Goal: Task Accomplishment & Management: Use online tool/utility

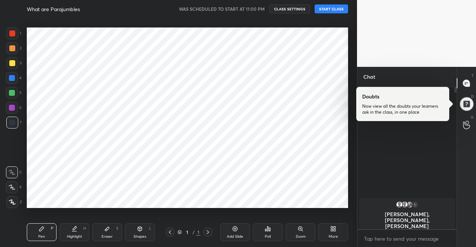
scroll to position [140, 97]
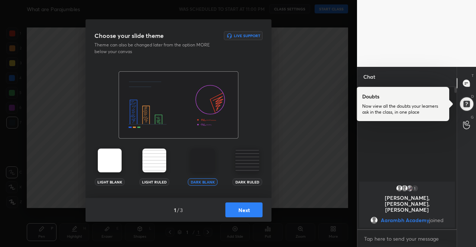
click at [108, 165] on img at bounding box center [110, 161] width 24 height 24
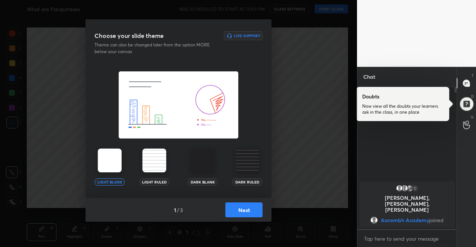
click at [248, 213] on button "Next" at bounding box center [243, 210] width 37 height 15
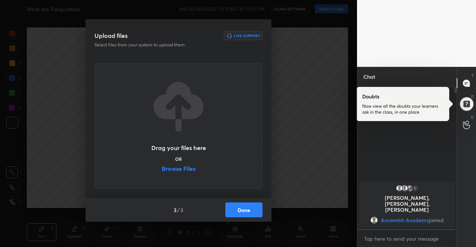
click at [254, 214] on button "Done" at bounding box center [243, 210] width 37 height 15
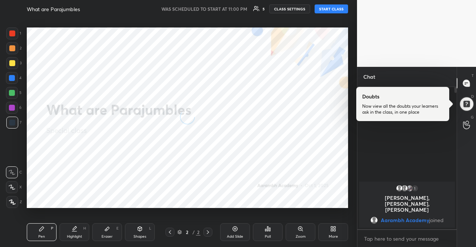
click at [327, 8] on button "START CLASS" at bounding box center [331, 8] width 33 height 9
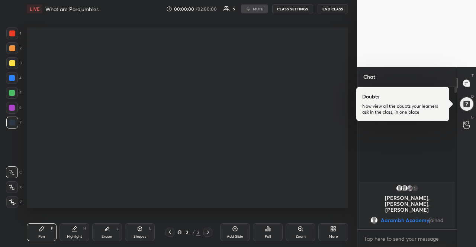
type textarea "x"
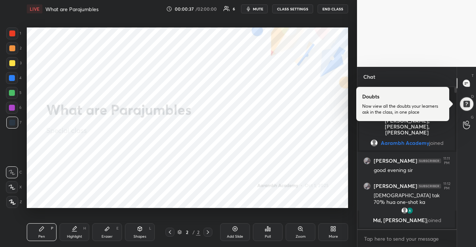
click at [311, 17] on div "LIVE What are Parajumbles 00:00:37 / 02:00:00 6 mute CLASS SETTINGS END CLASS" at bounding box center [187, 9] width 321 height 18
click at [304, 9] on button "CLASS SETTINGS" at bounding box center [292, 8] width 41 height 9
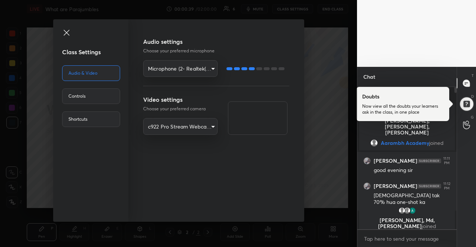
click at [183, 67] on body "1 2 3 4 5 6 7 R O A L C X Z Erase all C X Z LIVE What are Parajumbles 00:00:39 …" at bounding box center [238, 123] width 476 height 247
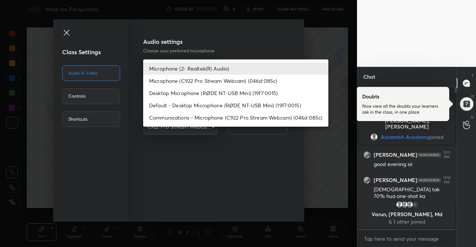
click at [215, 106] on li "Default - Desktop Microphone (RØDE NT-USB Mini) (19f7:0015)" at bounding box center [235, 105] width 185 height 12
type input "default"
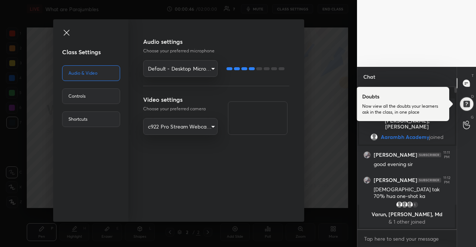
click at [69, 34] on icon at bounding box center [66, 32] width 9 height 9
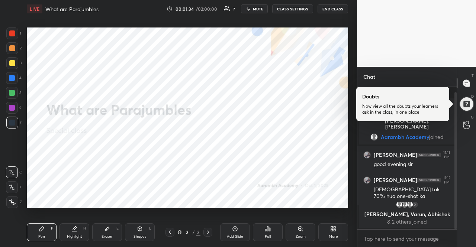
click at [472, 75] on p "T" at bounding box center [473, 76] width 2 height 6
click at [471, 110] on div at bounding box center [466, 103] width 15 height 15
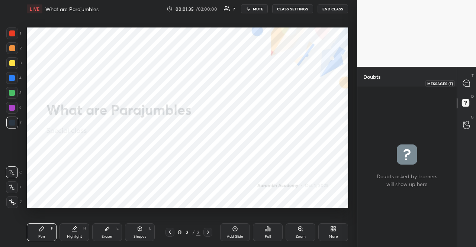
click at [470, 86] on icon at bounding box center [467, 84] width 8 height 8
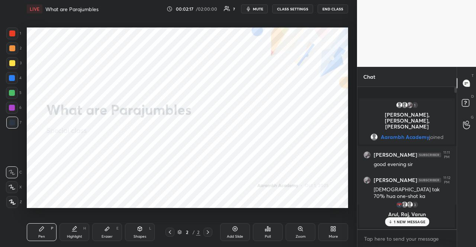
click at [412, 220] on p "1 NEW MESSAGE" at bounding box center [410, 222] width 32 height 4
click at [336, 230] on icon at bounding box center [333, 229] width 6 height 6
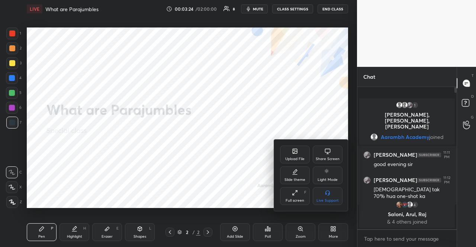
click at [292, 151] on icon at bounding box center [295, 151] width 6 height 6
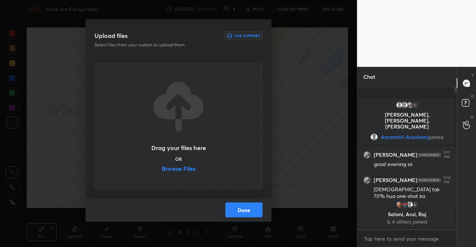
click at [189, 168] on label "Browse Files" at bounding box center [179, 170] width 34 height 8
click at [162, 168] on input "Browse Files" at bounding box center [162, 170] width 0 height 8
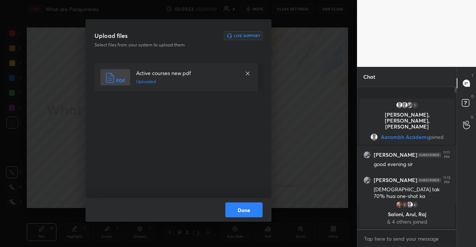
click at [240, 211] on button "Done" at bounding box center [243, 210] width 37 height 15
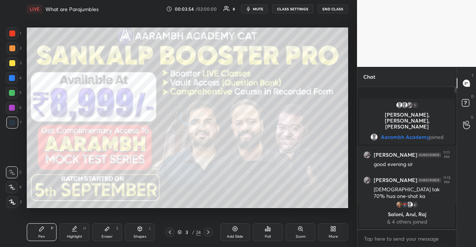
click at [8, 92] on div at bounding box center [12, 93] width 12 height 12
click at [179, 232] on icon at bounding box center [180, 232] width 4 height 2
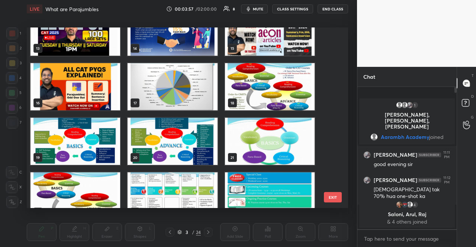
scroll to position [257, 0]
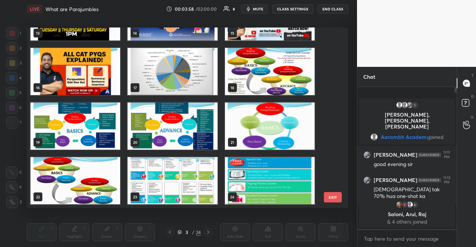
click at [294, 82] on img "grid" at bounding box center [270, 71] width 90 height 47
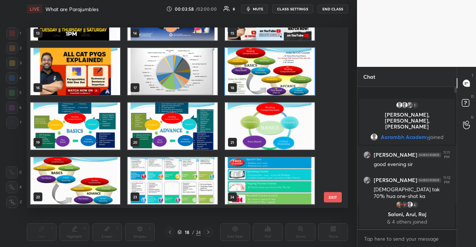
click at [294, 82] on img "grid" at bounding box center [270, 71] width 90 height 47
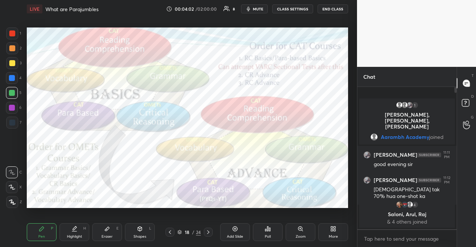
click at [13, 60] on div at bounding box center [12, 63] width 6 height 6
click at [10, 188] on icon at bounding box center [12, 187] width 7 height 5
click at [10, 108] on div at bounding box center [12, 108] width 6 height 6
click at [15, 63] on div at bounding box center [12, 63] width 12 height 12
click at [10, 94] on div at bounding box center [12, 93] width 6 height 6
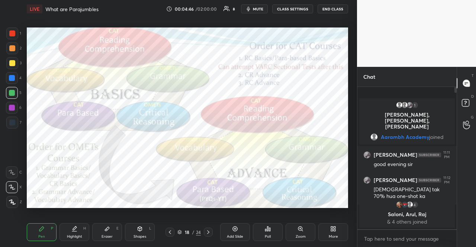
click at [12, 110] on div at bounding box center [12, 108] width 6 height 6
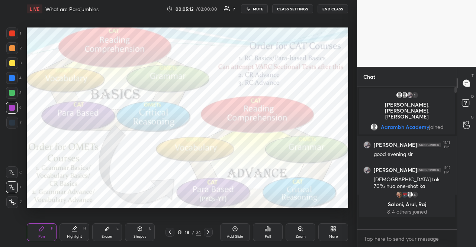
scroll to position [140, 97]
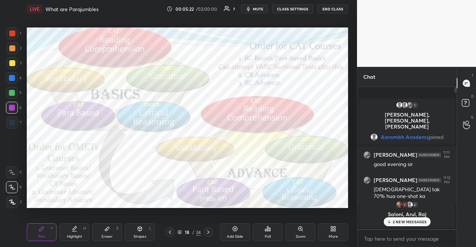
click at [13, 63] on div at bounding box center [12, 63] width 6 height 6
click at [15, 63] on div at bounding box center [12, 63] width 6 height 6
click at [422, 220] on p "2 NEW MESSAGES" at bounding box center [410, 222] width 34 height 4
click at [11, 125] on div at bounding box center [12, 123] width 12 height 12
click at [12, 37] on div at bounding box center [12, 34] width 12 height 12
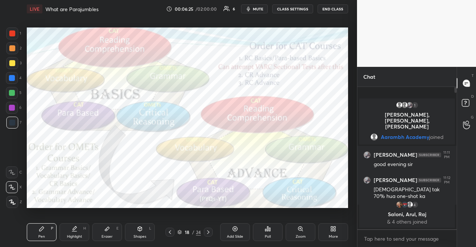
click at [10, 36] on div at bounding box center [12, 34] width 6 height 6
click at [208, 231] on icon at bounding box center [208, 233] width 6 height 6
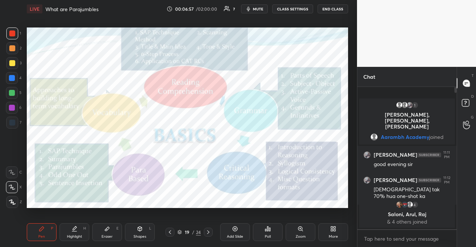
click at [209, 232] on icon at bounding box center [208, 233] width 6 height 6
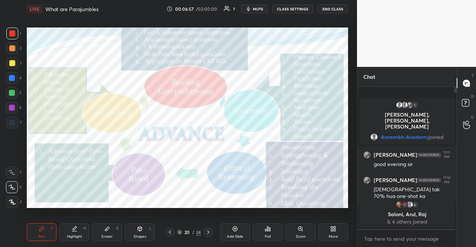
click at [209, 232] on icon at bounding box center [208, 233] width 6 height 6
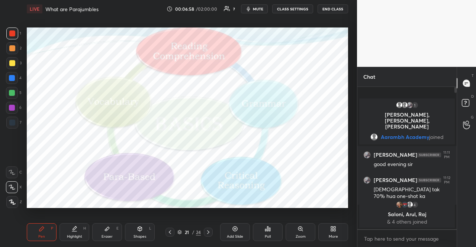
click at [342, 233] on div "More" at bounding box center [333, 233] width 30 height 18
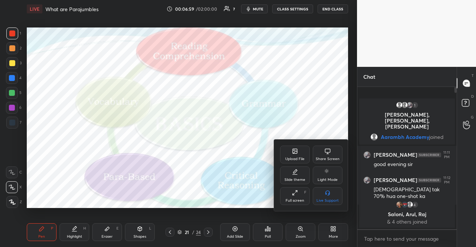
click at [281, 150] on div "Upload File" at bounding box center [295, 155] width 30 height 18
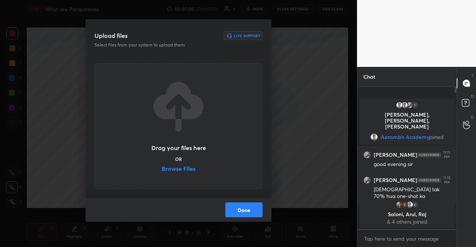
click at [181, 168] on label "Browse Files" at bounding box center [179, 170] width 34 height 8
click at [162, 168] on input "Browse Files" at bounding box center [162, 170] width 0 height 8
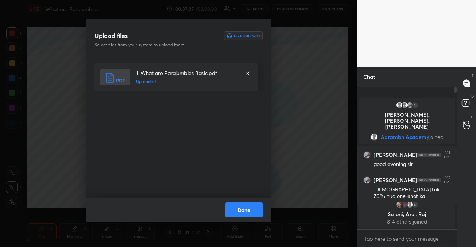
click at [247, 211] on button "Done" at bounding box center [243, 210] width 37 height 15
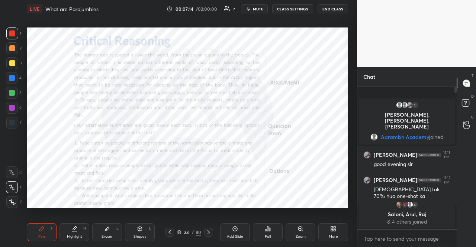
click at [12, 105] on div at bounding box center [12, 108] width 6 height 6
click at [141, 226] on div "Shapes L" at bounding box center [140, 233] width 30 height 18
click at [16, 154] on div at bounding box center [12, 158] width 12 height 12
click at [15, 93] on div at bounding box center [12, 93] width 6 height 6
click at [12, 47] on div at bounding box center [12, 48] width 6 height 6
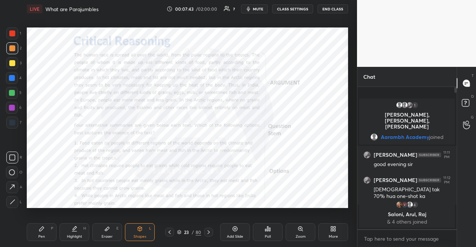
click at [183, 232] on div "23" at bounding box center [186, 232] width 7 height 4
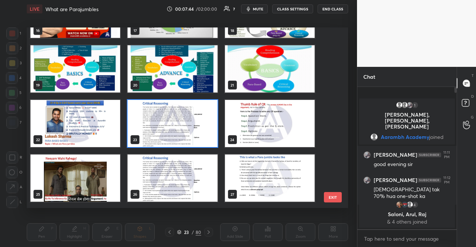
scroll to position [331, 0]
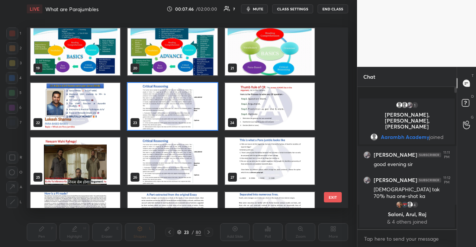
click at [274, 94] on img "grid" at bounding box center [270, 106] width 90 height 47
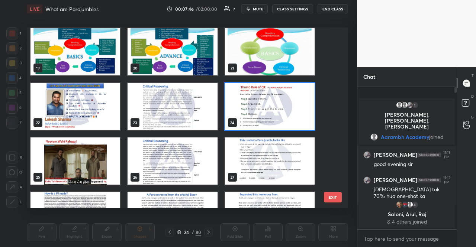
click at [274, 94] on img "grid" at bounding box center [270, 106] width 90 height 47
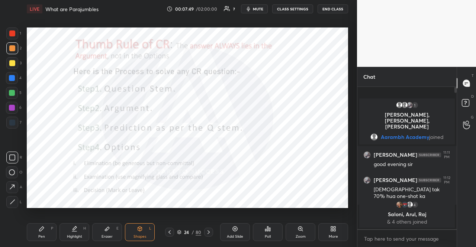
click at [13, 93] on div at bounding box center [12, 93] width 6 height 6
click at [141, 241] on div "Shapes L" at bounding box center [140, 233] width 30 height 18
click at [178, 231] on icon at bounding box center [179, 232] width 4 height 2
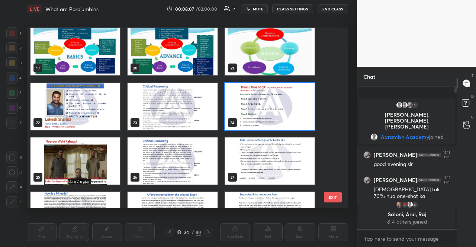
scroll to position [368, 0]
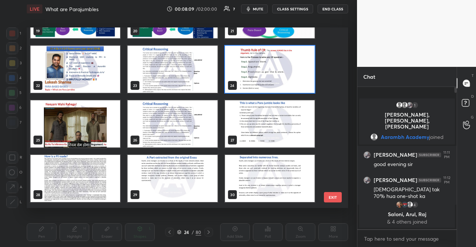
click at [86, 114] on img "grid" at bounding box center [76, 123] width 90 height 47
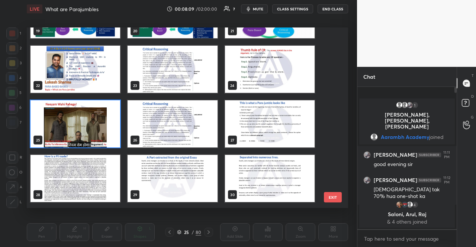
click at [86, 114] on img "grid" at bounding box center [76, 123] width 90 height 47
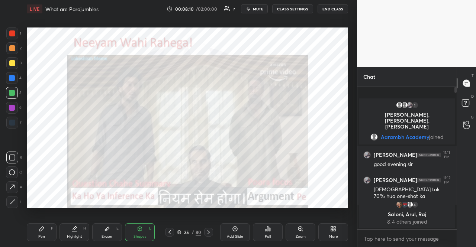
click at [181, 230] on div "25 / 80" at bounding box center [189, 232] width 24 height 7
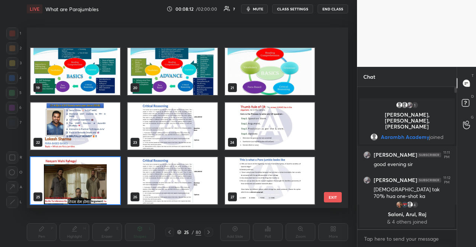
scroll to position [349, 0]
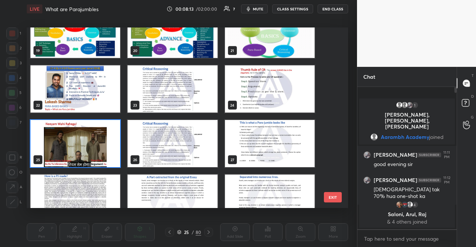
click at [129, 128] on img "grid" at bounding box center [173, 143] width 90 height 47
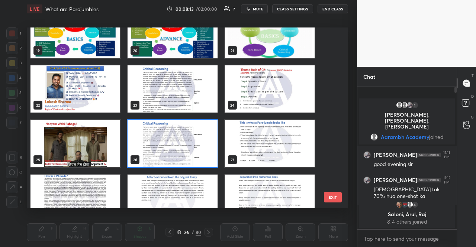
click at [118, 128] on img "grid" at bounding box center [76, 143] width 90 height 47
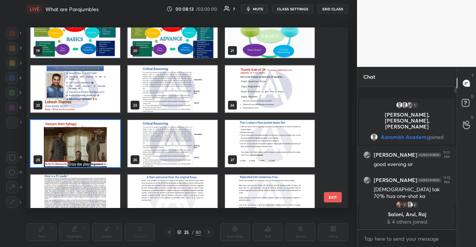
click at [118, 128] on img "grid" at bounding box center [76, 143] width 90 height 47
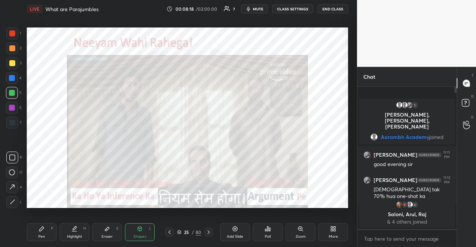
click at [180, 229] on div "25 / 80" at bounding box center [189, 232] width 48 height 9
click at [179, 230] on div "25 / 80" at bounding box center [189, 232] width 24 height 7
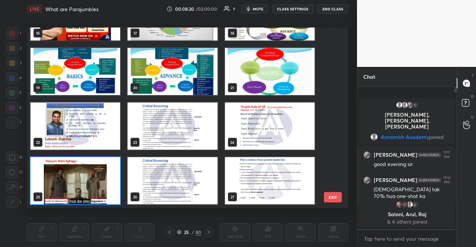
scroll to position [386, 0]
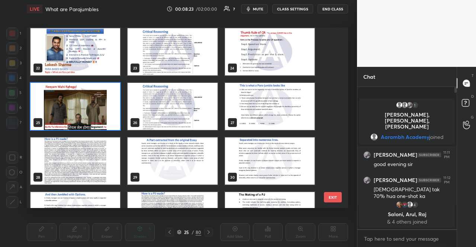
click at [193, 102] on img "grid" at bounding box center [173, 106] width 90 height 47
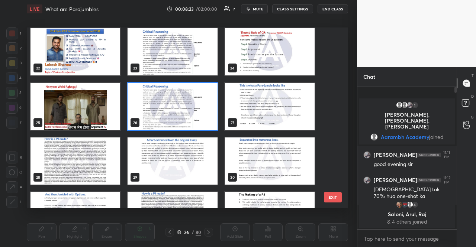
click at [193, 102] on img "grid" at bounding box center [173, 106] width 90 height 47
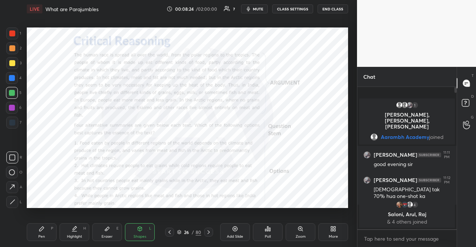
click at [18, 74] on div "4" at bounding box center [14, 78] width 16 height 12
click at [15, 75] on div at bounding box center [12, 78] width 12 height 12
click at [154, 228] on div "Shapes L" at bounding box center [140, 233] width 30 height 18
drag, startPoint x: 10, startPoint y: 94, endPoint x: 26, endPoint y: 102, distance: 17.3
click at [10, 94] on div at bounding box center [12, 93] width 6 height 6
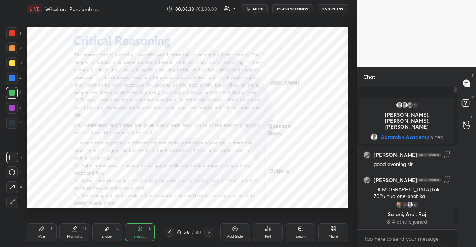
click at [9, 119] on div at bounding box center [12, 123] width 12 height 12
click at [13, 108] on div at bounding box center [12, 108] width 6 height 6
click at [149, 231] on div "Shapes L" at bounding box center [140, 233] width 30 height 18
click at [9, 93] on div at bounding box center [12, 93] width 6 height 6
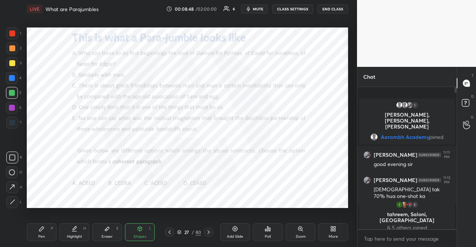
click at [11, 107] on div at bounding box center [12, 108] width 6 height 6
click at [11, 73] on div at bounding box center [12, 78] width 12 height 12
click at [179, 232] on icon at bounding box center [179, 232] width 4 height 2
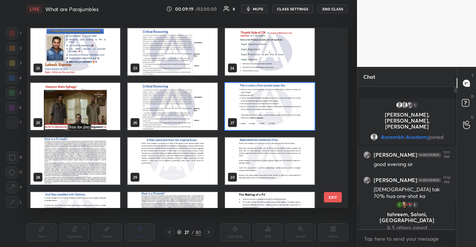
click at [70, 151] on img "grid" at bounding box center [76, 161] width 90 height 47
click at [69, 151] on img "grid" at bounding box center [76, 161] width 90 height 47
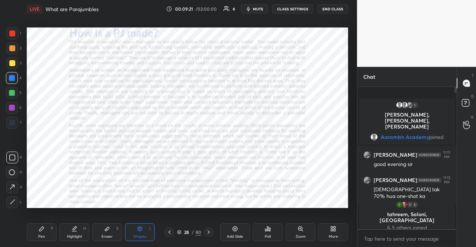
click at [13, 103] on div at bounding box center [12, 108] width 12 height 12
click at [150, 229] on div "L" at bounding box center [150, 229] width 2 height 4
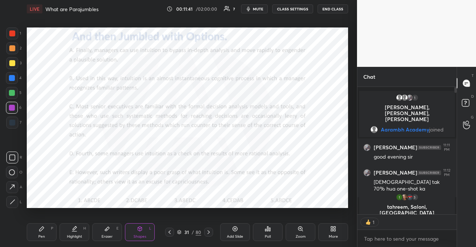
scroll to position [2, 2]
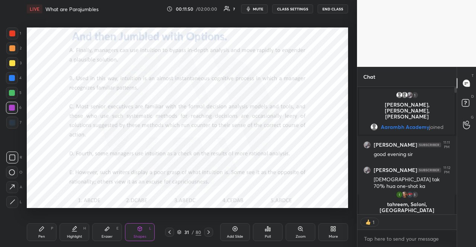
type textarea "x"
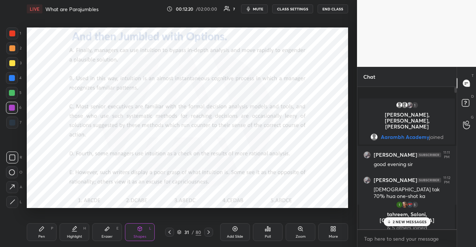
click at [425, 224] on p "2 NEW MESSAGES" at bounding box center [410, 222] width 34 height 4
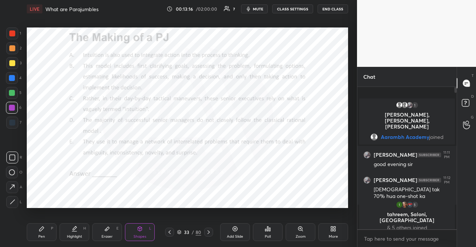
click at [296, 11] on button "CLASS SETTINGS" at bounding box center [292, 8] width 41 height 9
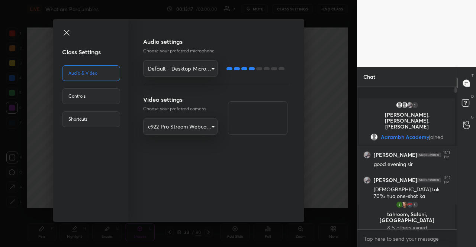
click at [104, 96] on div "Controls" at bounding box center [91, 97] width 58 height 16
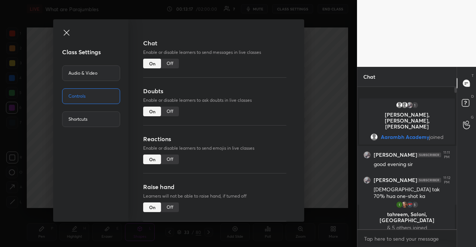
click at [173, 62] on div "Off" at bounding box center [170, 64] width 18 height 10
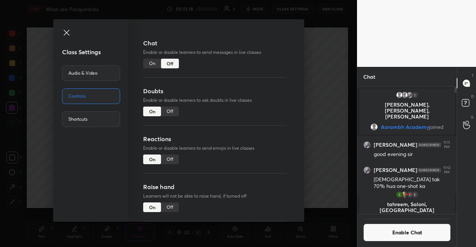
scroll to position [125, 97]
click at [67, 31] on icon at bounding box center [66, 32] width 9 height 9
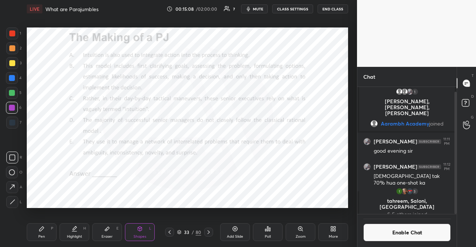
scroll to position [5, 0]
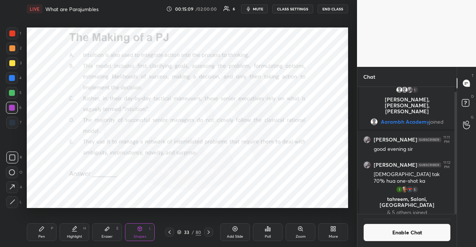
click at [395, 232] on button "Enable Chat" at bounding box center [406, 233] width 87 height 18
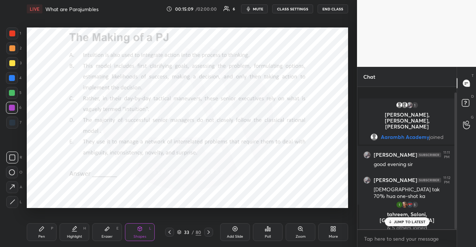
scroll to position [0, 0]
click at [416, 220] on p "JUMP TO LATEST" at bounding box center [410, 222] width 32 height 4
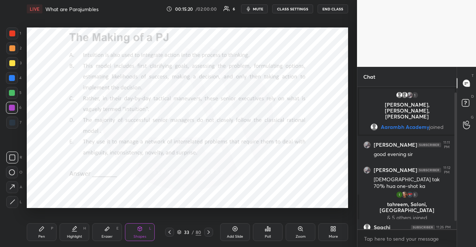
scroll to position [15, 0]
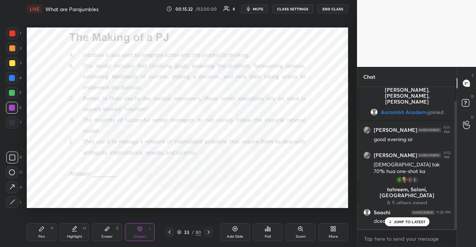
click at [412, 222] on p "JUMP TO LATEST" at bounding box center [410, 222] width 32 height 4
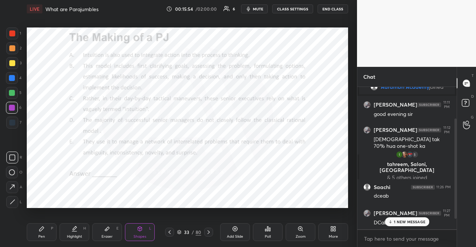
scroll to position [65, 0]
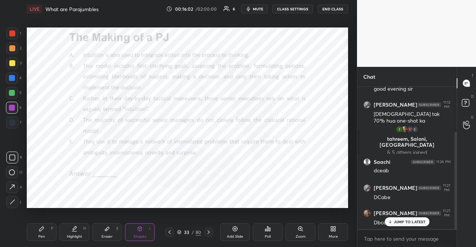
click at [13, 78] on div at bounding box center [12, 78] width 6 height 6
click at [36, 231] on div "Pen P" at bounding box center [42, 233] width 30 height 18
click at [10, 201] on icon at bounding box center [12, 202] width 6 height 4
click at [142, 227] on icon at bounding box center [140, 229] width 6 height 6
click at [44, 234] on div "Pen P" at bounding box center [42, 233] width 30 height 18
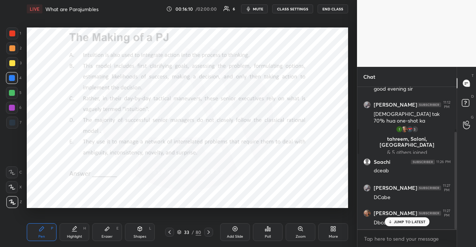
click at [15, 187] on div at bounding box center [12, 188] width 12 height 12
click at [10, 75] on div at bounding box center [12, 78] width 6 height 6
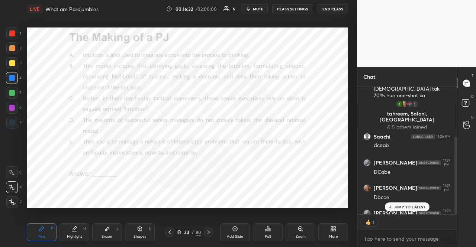
scroll to position [2, 2]
click at [11, 107] on div at bounding box center [12, 108] width 6 height 6
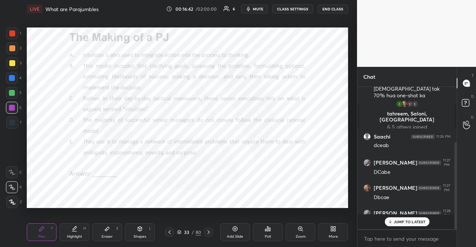
scroll to position [91, 0]
click at [10, 89] on div at bounding box center [12, 93] width 12 height 12
click at [15, 107] on div at bounding box center [12, 108] width 12 height 12
click at [15, 198] on div at bounding box center [12, 202] width 12 height 12
click at [137, 227] on icon at bounding box center [140, 229] width 6 height 6
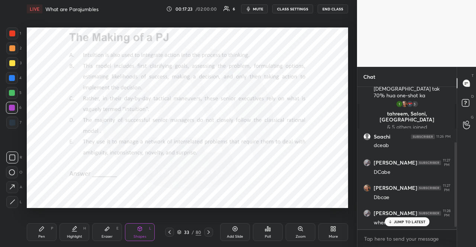
click at [46, 230] on div "Pen P" at bounding box center [42, 233] width 30 height 18
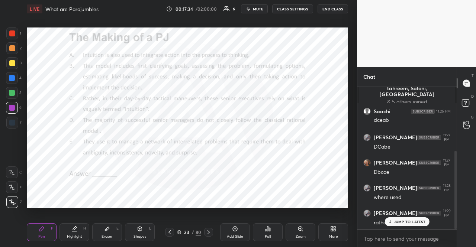
drag, startPoint x: 13, startPoint y: 186, endPoint x: 12, endPoint y: 180, distance: 6.4
click at [13, 186] on icon at bounding box center [12, 187] width 7 height 5
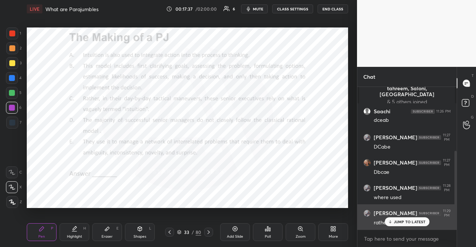
click at [398, 220] on p "JUMP TO LATEST" at bounding box center [410, 222] width 32 height 4
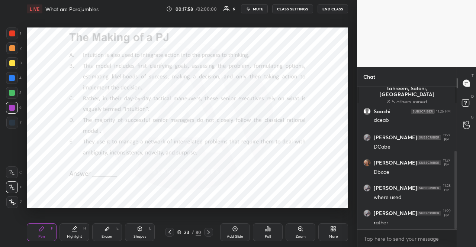
click at [5, 91] on div "1 2 3 4 5 6 7 R O A L C X Z Erase all C X Z" at bounding box center [12, 118] width 24 height 181
click at [8, 90] on div at bounding box center [12, 93] width 12 height 12
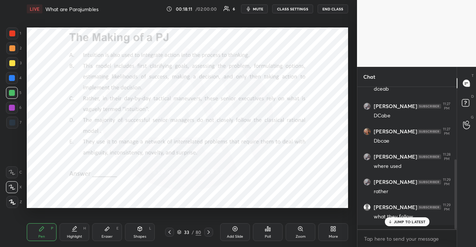
click at [13, 120] on div at bounding box center [12, 123] width 6 height 6
click at [12, 121] on div at bounding box center [12, 123] width 6 height 6
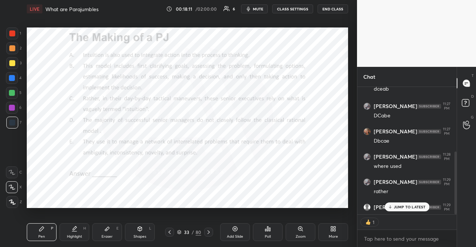
scroll to position [2, 2]
click at [12, 200] on icon at bounding box center [12, 202] width 7 height 5
click at [142, 236] on div "Shapes" at bounding box center [140, 237] width 13 height 4
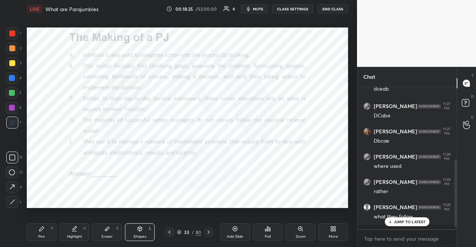
scroll to position [147, 0]
click at [114, 232] on div "Eraser E" at bounding box center [107, 233] width 30 height 18
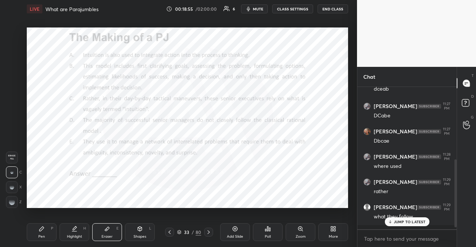
drag, startPoint x: 36, startPoint y: 231, endPoint x: 38, endPoint y: 227, distance: 5.1
click at [36, 231] on div "Pen P" at bounding box center [42, 233] width 30 height 18
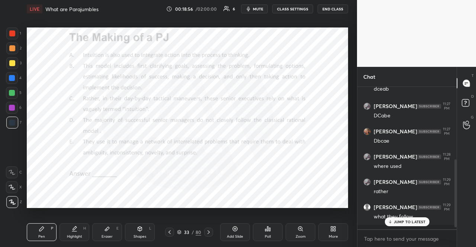
click at [13, 88] on div at bounding box center [12, 93] width 12 height 12
click at [11, 89] on div at bounding box center [12, 93] width 12 height 12
click at [13, 171] on div at bounding box center [12, 173] width 12 height 12
click at [15, 169] on div at bounding box center [12, 173] width 12 height 12
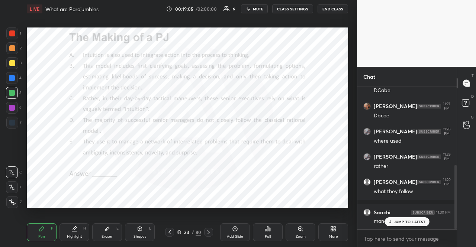
scroll to position [198, 0]
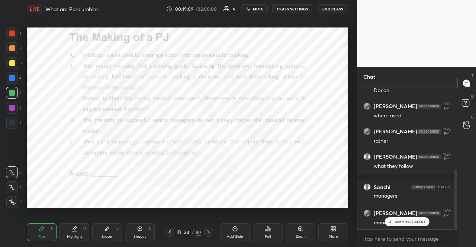
click at [10, 47] on div at bounding box center [12, 48] width 6 height 6
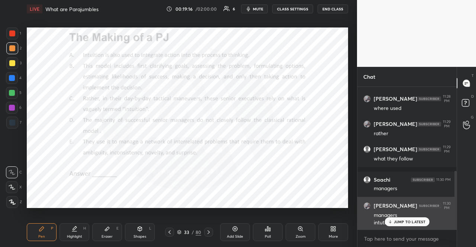
click at [404, 220] on p "JUMP TO LATEST" at bounding box center [410, 222] width 32 height 4
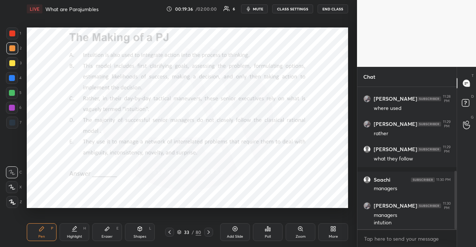
drag, startPoint x: 8, startPoint y: 112, endPoint x: 6, endPoint y: 108, distance: 4.3
click at [6, 110] on div "1 2 3 4 5 6 7" at bounding box center [14, 80] width 16 height 104
click at [1, 109] on div "1 2 3 4 5 6 7 R O A L C X Z Erase all C X Z" at bounding box center [12, 118] width 24 height 181
click at [11, 125] on div at bounding box center [12, 123] width 6 height 6
click at [12, 26] on div "1 2 3 4 5 6 7 R O A L C X Z Erase all C X Z LIVE What are Parajumbles 00:21:17 …" at bounding box center [175, 123] width 351 height 247
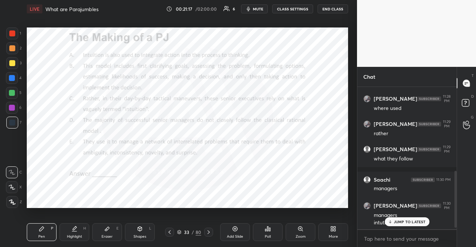
click at [11, 31] on div at bounding box center [12, 34] width 6 height 6
click at [11, 34] on div at bounding box center [12, 34] width 6 height 6
drag, startPoint x: 12, startPoint y: 126, endPoint x: 22, endPoint y: 131, distance: 12.1
click at [8, 127] on div at bounding box center [12, 123] width 12 height 12
click at [11, 92] on div at bounding box center [12, 93] width 6 height 6
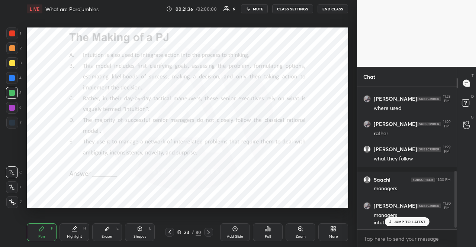
click at [8, 90] on div at bounding box center [12, 93] width 12 height 12
click at [11, 189] on icon at bounding box center [12, 187] width 7 height 5
click at [147, 227] on div "Shapes L" at bounding box center [140, 233] width 30 height 18
click at [37, 226] on div "Pen P" at bounding box center [42, 233] width 30 height 18
click at [13, 114] on div "1 2 3 4 5 6 7" at bounding box center [14, 80] width 16 height 104
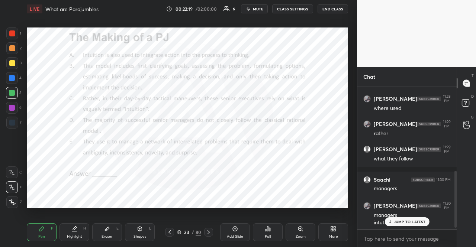
click at [13, 119] on div at bounding box center [12, 123] width 12 height 12
drag, startPoint x: 14, startPoint y: 169, endPoint x: 26, endPoint y: 166, distance: 12.5
click at [15, 169] on div at bounding box center [12, 173] width 12 height 12
click at [12, 70] on div "1 2 3 4 5 6 7" at bounding box center [14, 80] width 16 height 104
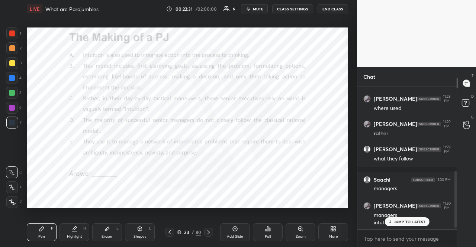
click at [12, 78] on div at bounding box center [12, 78] width 6 height 6
click at [14, 187] on div at bounding box center [12, 188] width 12 height 12
click at [14, 187] on icon at bounding box center [12, 187] width 7 height 5
click at [13, 36] on div at bounding box center [12, 34] width 6 height 6
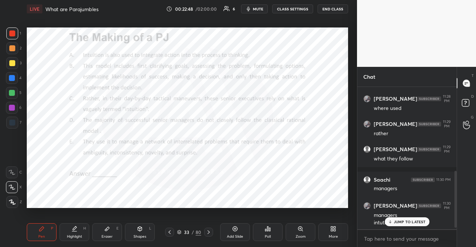
drag, startPoint x: 16, startPoint y: 35, endPoint x: 25, endPoint y: 43, distance: 11.6
click at [16, 35] on div at bounding box center [12, 34] width 12 height 12
click at [13, 106] on div at bounding box center [12, 108] width 6 height 6
click at [17, 33] on div at bounding box center [12, 34] width 12 height 12
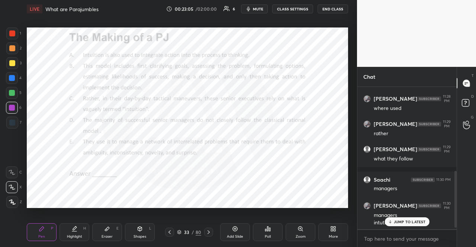
click at [9, 36] on div at bounding box center [12, 34] width 12 height 12
click at [16, 92] on div at bounding box center [12, 93] width 12 height 12
click at [139, 235] on div "Shapes" at bounding box center [140, 237] width 13 height 4
click at [395, 225] on div "JUMP TO LATEST" at bounding box center [407, 222] width 45 height 9
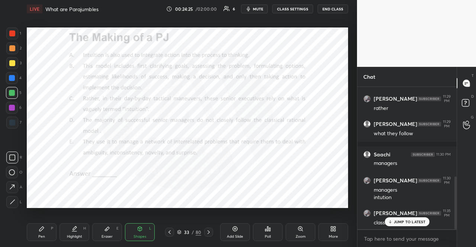
scroll to position [231, 0]
click at [39, 227] on icon at bounding box center [42, 229] width 6 height 6
click at [13, 78] on div at bounding box center [12, 78] width 6 height 6
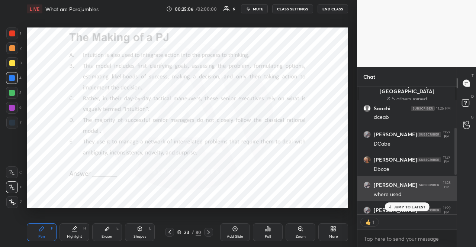
scroll to position [140, 97]
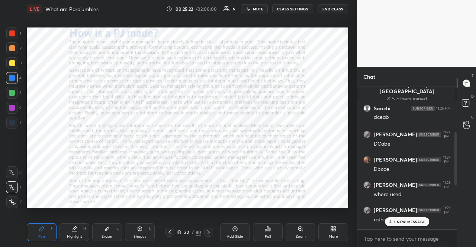
click at [13, 106] on div at bounding box center [12, 108] width 6 height 6
click at [147, 233] on div "Shapes L" at bounding box center [140, 233] width 30 height 18
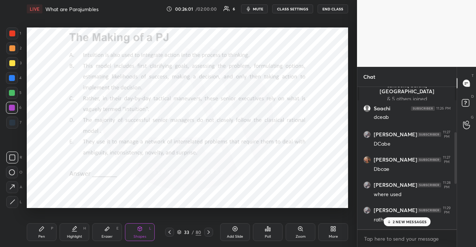
click at [411, 221] on p "2 NEW MESSAGES" at bounding box center [410, 222] width 34 height 4
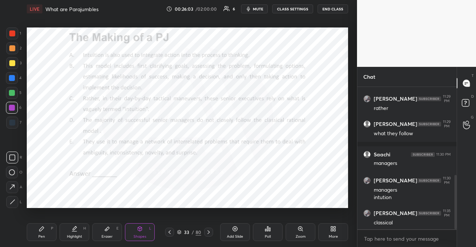
click at [12, 75] on div at bounding box center [12, 78] width 6 height 6
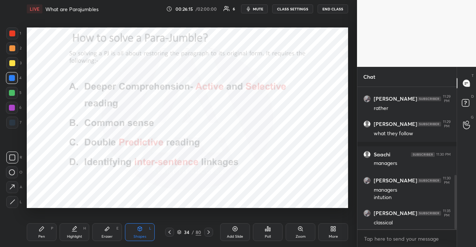
click at [13, 77] on div at bounding box center [12, 78] width 6 height 6
click at [148, 229] on div "Shapes L" at bounding box center [140, 233] width 30 height 18
click at [171, 232] on icon at bounding box center [170, 233] width 6 height 6
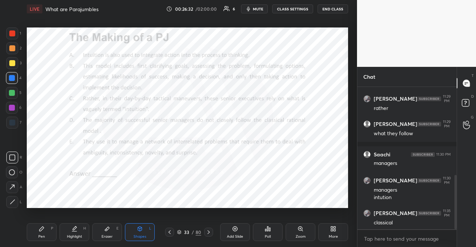
click at [210, 235] on icon at bounding box center [209, 233] width 6 height 6
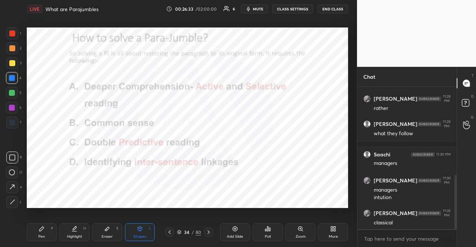
click at [10, 109] on div at bounding box center [12, 108] width 6 height 6
drag, startPoint x: 44, startPoint y: 230, endPoint x: 42, endPoint y: 209, distance: 20.9
click at [43, 230] on icon at bounding box center [42, 229] width 6 height 6
drag, startPoint x: 12, startPoint y: 90, endPoint x: 12, endPoint y: 86, distance: 4.1
click at [12, 90] on div at bounding box center [12, 93] width 6 height 6
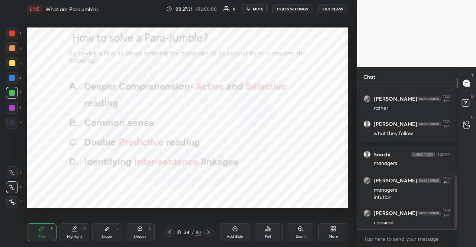
click at [11, 103] on div at bounding box center [12, 108] width 12 height 12
click at [12, 93] on div at bounding box center [12, 93] width 6 height 6
click at [13, 105] on div at bounding box center [12, 108] width 12 height 12
click at [12, 105] on div at bounding box center [12, 108] width 12 height 12
click at [15, 44] on div at bounding box center [12, 48] width 12 height 12
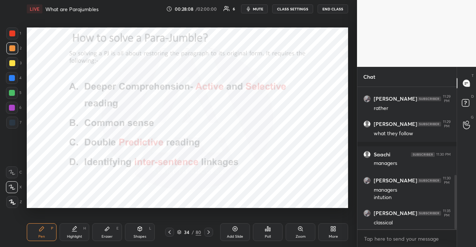
click at [13, 48] on div at bounding box center [12, 48] width 6 height 6
click at [10, 107] on div at bounding box center [12, 108] width 6 height 6
click at [15, 77] on div at bounding box center [12, 78] width 6 height 6
click at [13, 103] on div at bounding box center [12, 108] width 12 height 12
click at [13, 104] on div at bounding box center [12, 108] width 12 height 12
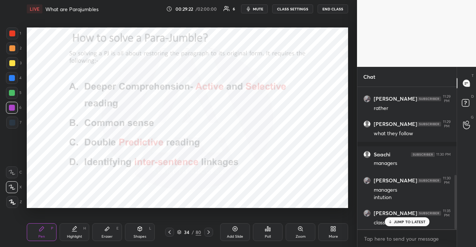
click at [12, 89] on div at bounding box center [12, 93] width 12 height 12
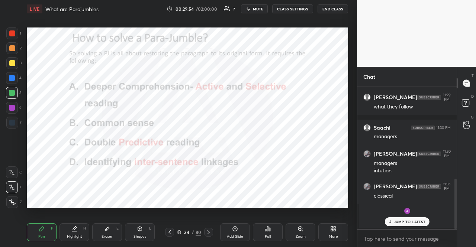
click at [14, 108] on div at bounding box center [12, 108] width 6 height 6
click at [14, 109] on div at bounding box center [12, 108] width 6 height 6
click at [182, 230] on div "34 / 80" at bounding box center [189, 232] width 24 height 7
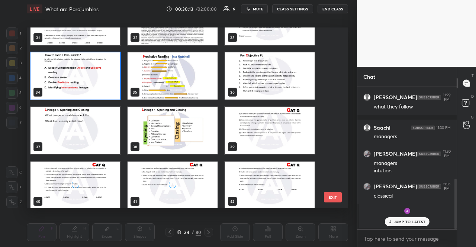
scroll to position [587, 0]
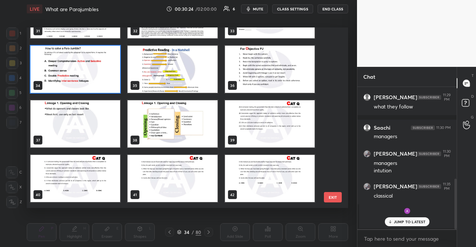
click at [72, 120] on img "grid" at bounding box center [76, 123] width 90 height 47
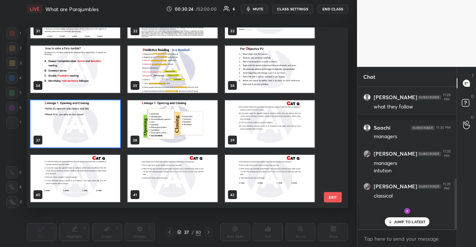
click at [72, 120] on img "grid" at bounding box center [76, 123] width 90 height 47
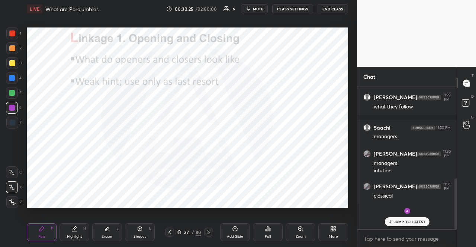
scroll to position [0, 0]
click at [16, 75] on div at bounding box center [12, 78] width 12 height 12
click at [139, 235] on div "Shapes" at bounding box center [140, 237] width 13 height 4
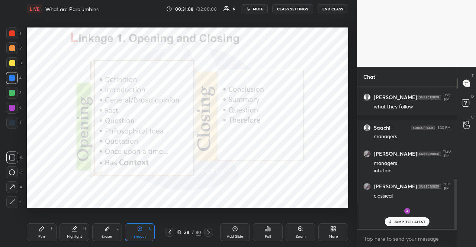
click at [18, 105] on div "6" at bounding box center [14, 108] width 16 height 12
click at [17, 108] on div at bounding box center [12, 108] width 12 height 12
click at [131, 234] on div "Shapes L" at bounding box center [140, 233] width 30 height 18
click at [18, 32] on div at bounding box center [12, 34] width 12 height 12
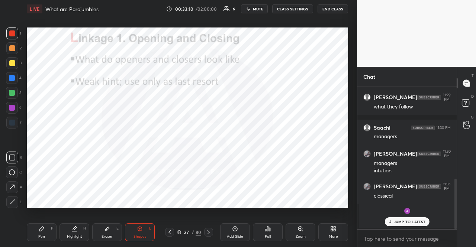
click at [45, 228] on div "Pen P" at bounding box center [42, 233] width 30 height 18
click at [41, 231] on div "Pen P" at bounding box center [42, 233] width 30 height 18
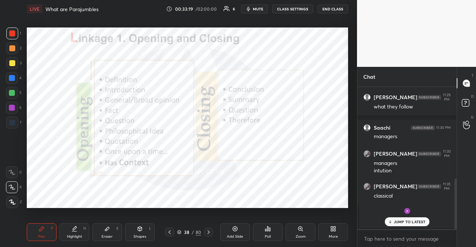
scroll to position [2, 2]
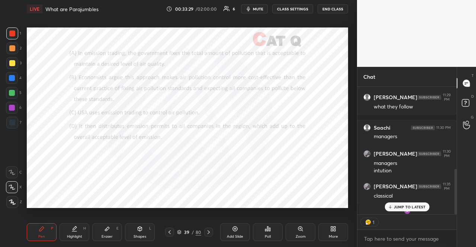
type textarea "x"
click at [266, 225] on div "Poll" at bounding box center [268, 233] width 30 height 18
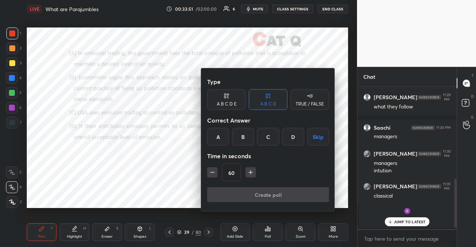
click at [254, 172] on button "button" at bounding box center [251, 172] width 10 height 10
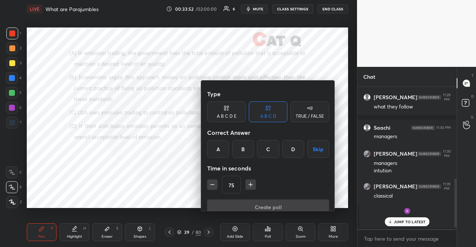
click at [254, 180] on button "button" at bounding box center [251, 185] width 10 height 10
type input "90"
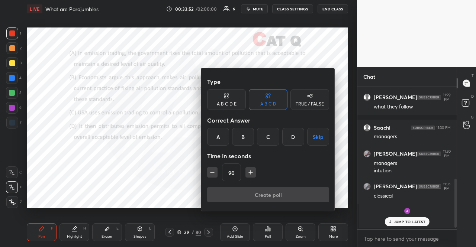
click at [316, 105] on div "TRUE / FALSE" at bounding box center [310, 104] width 28 height 4
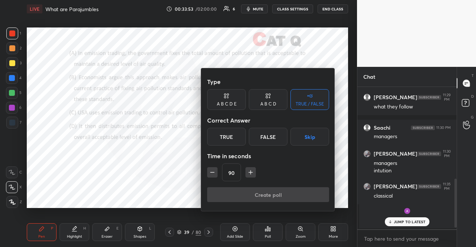
click at [316, 136] on button "Skip" at bounding box center [310, 137] width 39 height 18
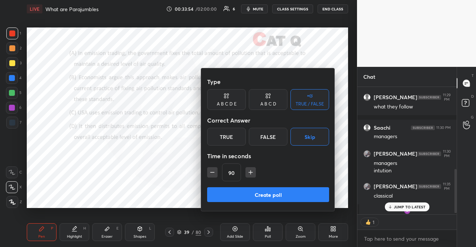
scroll to position [2, 2]
click at [296, 193] on button "Create poll" at bounding box center [268, 194] width 122 height 15
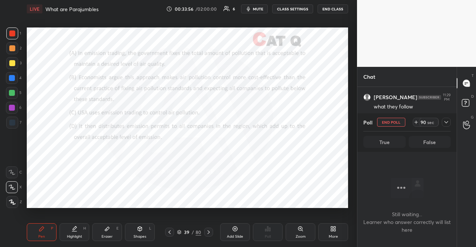
scroll to position [190, 0]
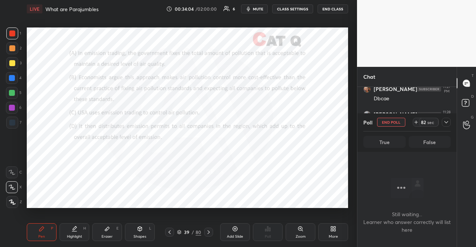
click at [254, 6] on span "mute" at bounding box center [258, 8] width 10 height 5
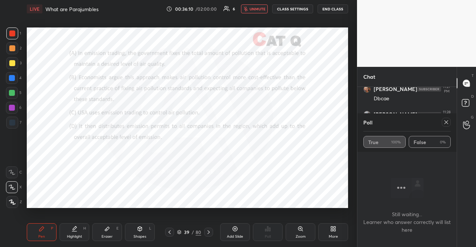
click at [266, 7] on span "unmute" at bounding box center [258, 8] width 16 height 5
click at [446, 119] on div at bounding box center [446, 122] width 9 height 9
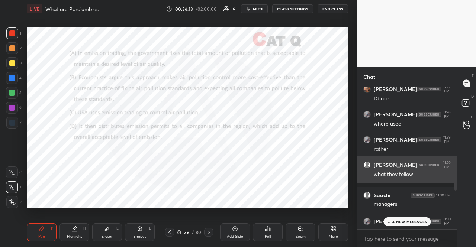
scroll to position [0, 0]
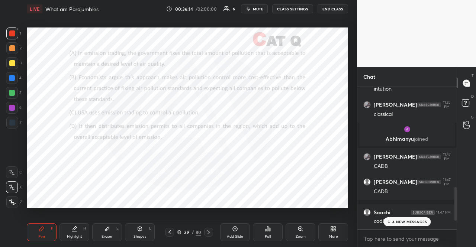
click at [404, 221] on p "4 NEW MESSAGES" at bounding box center [409, 222] width 35 height 4
click at [9, 75] on div at bounding box center [12, 78] width 12 height 12
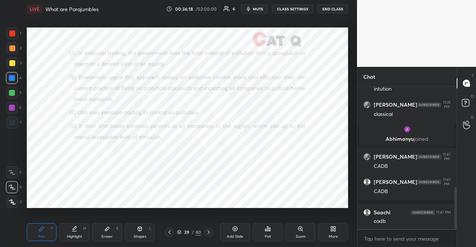
click at [15, 201] on icon at bounding box center [12, 202] width 7 height 5
click at [145, 230] on div "Shapes L" at bounding box center [140, 233] width 30 height 18
click at [7, 93] on div at bounding box center [12, 93] width 12 height 12
click at [44, 243] on div "Pen P Highlight H Eraser E Shapes L 39 / 80 Add Slide Poll Zoom More" at bounding box center [187, 233] width 321 height 30
click at [43, 237] on div "Pen" at bounding box center [41, 237] width 7 height 4
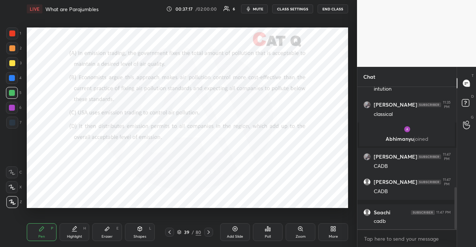
drag, startPoint x: 13, startPoint y: 183, endPoint x: 11, endPoint y: 177, distance: 6.5
click at [12, 183] on div at bounding box center [12, 188] width 12 height 12
click at [14, 74] on div at bounding box center [12, 78] width 12 height 12
click at [13, 48] on div at bounding box center [12, 48] width 6 height 6
click at [13, 50] on div at bounding box center [12, 48] width 6 height 6
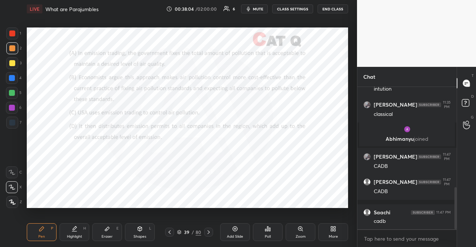
drag, startPoint x: 13, startPoint y: 106, endPoint x: 16, endPoint y: 112, distance: 6.3
click at [12, 106] on div at bounding box center [12, 108] width 6 height 6
click at [137, 234] on div "Shapes L" at bounding box center [140, 233] width 30 height 18
drag, startPoint x: 45, startPoint y: 232, endPoint x: 49, endPoint y: 216, distance: 16.4
click at [45, 231] on div "Pen P" at bounding box center [42, 233] width 30 height 18
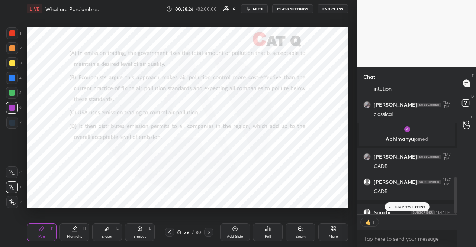
scroll to position [340, 0]
click at [12, 25] on div "1 2 3 4 5 6 7 R O A L C X Z Erase all C X Z LIVE What are Parajumbles 00:38:31 …" at bounding box center [175, 123] width 351 height 247
click at [11, 31] on div at bounding box center [12, 34] width 6 height 6
click at [12, 29] on div at bounding box center [12, 34] width 12 height 12
click at [13, 120] on div at bounding box center [12, 123] width 6 height 6
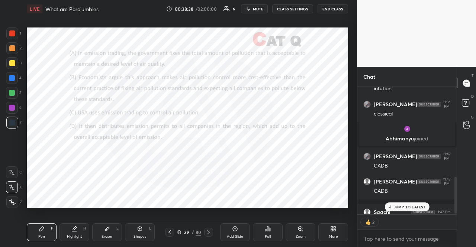
drag, startPoint x: 10, startPoint y: 169, endPoint x: 13, endPoint y: 163, distance: 6.7
click at [10, 170] on div at bounding box center [12, 173] width 12 height 12
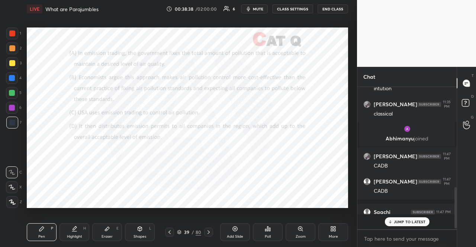
scroll to position [339, 0]
click at [11, 78] on div at bounding box center [12, 78] width 6 height 6
click at [7, 76] on div at bounding box center [12, 78] width 12 height 12
drag, startPoint x: 13, startPoint y: 187, endPoint x: 12, endPoint y: 181, distance: 5.6
click at [13, 188] on icon at bounding box center [12, 187] width 7 height 5
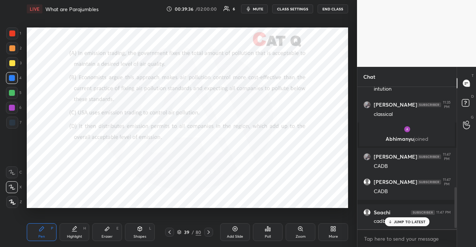
click at [12, 45] on div at bounding box center [12, 48] width 6 height 6
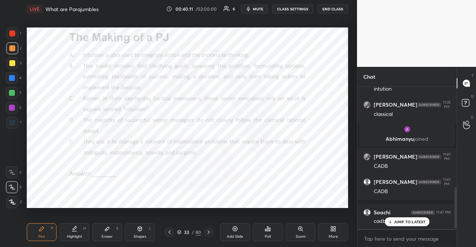
click at [15, 121] on div at bounding box center [12, 123] width 12 height 12
click at [12, 124] on div at bounding box center [12, 123] width 6 height 6
click at [15, 123] on div at bounding box center [12, 123] width 6 height 6
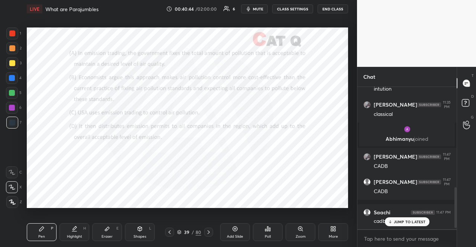
drag, startPoint x: 15, startPoint y: 101, endPoint x: 21, endPoint y: 90, distance: 12.7
click at [15, 100] on div "1 2 3 4 5 6 7" at bounding box center [14, 80] width 16 height 104
click at [414, 220] on p "JUMP TO LATEST" at bounding box center [410, 222] width 32 height 4
click at [9, 108] on div at bounding box center [12, 108] width 6 height 6
click at [11, 106] on div at bounding box center [12, 108] width 6 height 6
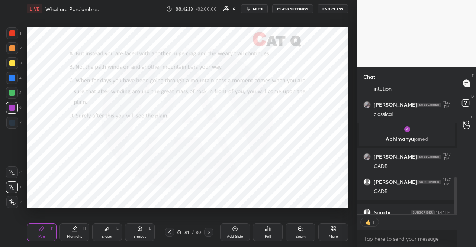
scroll to position [2, 2]
click at [270, 238] on div "Poll" at bounding box center [268, 237] width 6 height 4
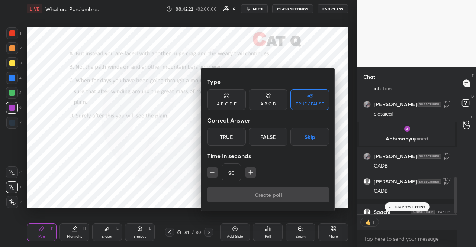
click at [308, 128] on div "Correct Answer" at bounding box center [268, 120] width 122 height 15
drag, startPoint x: 307, startPoint y: 137, endPoint x: 297, endPoint y: 155, distance: 21.0
click at [306, 137] on button "Skip" at bounding box center [310, 137] width 39 height 18
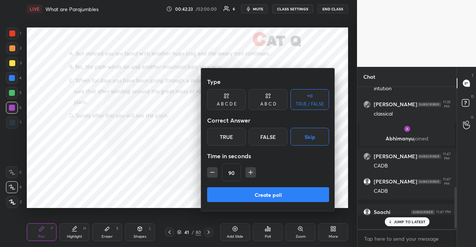
scroll to position [339, 0]
click at [275, 187] on div "Type A B C D E A B C D TRUE / FALSE Correct Answer True False Skip Time in seco…" at bounding box center [268, 139] width 134 height 143
click at [282, 193] on button "Create poll" at bounding box center [268, 194] width 122 height 15
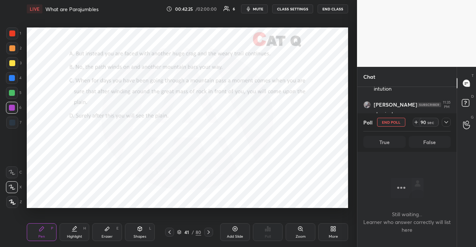
scroll to position [231, 0]
click at [260, 6] on span "mute" at bounding box center [258, 8] width 10 height 5
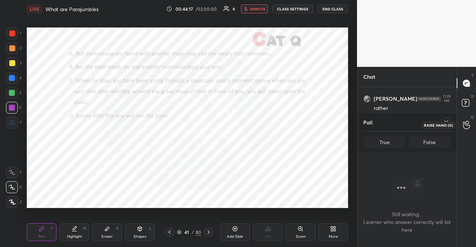
click at [448, 123] on div "Raise Hand (G)" at bounding box center [438, 125] width 33 height 7
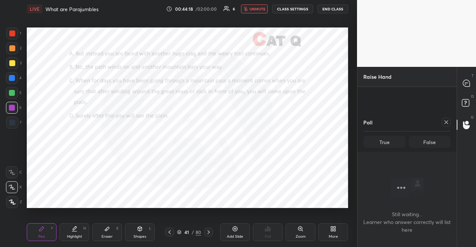
click at [267, 5] on button "unmute" at bounding box center [254, 8] width 27 height 9
drag, startPoint x: 446, startPoint y: 121, endPoint x: 444, endPoint y: 126, distance: 5.5
click at [445, 121] on icon at bounding box center [446, 122] width 6 height 6
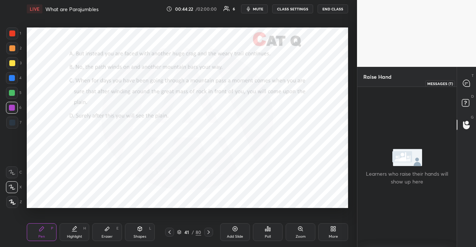
click at [467, 83] on icon at bounding box center [466, 83] width 7 height 7
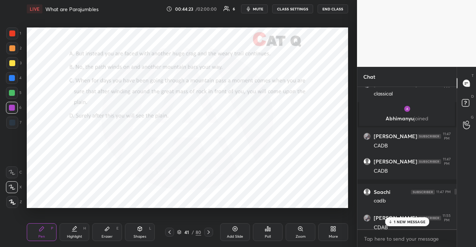
scroll to position [365, 0]
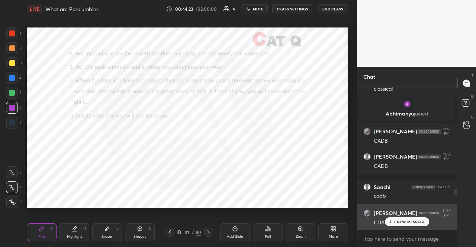
click at [419, 225] on div "1 NEW MESSAGE" at bounding box center [407, 222] width 44 height 9
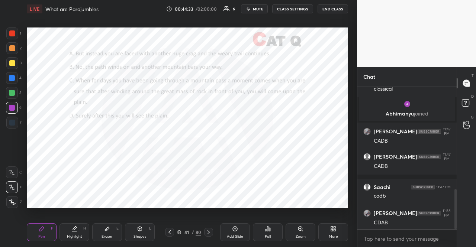
click at [6, 74] on div at bounding box center [12, 78] width 12 height 12
click at [141, 232] on icon at bounding box center [140, 229] width 6 height 6
click at [41, 232] on div "Pen P" at bounding box center [42, 233] width 30 height 18
click at [16, 92] on div at bounding box center [12, 93] width 12 height 12
click at [12, 94] on div at bounding box center [12, 93] width 6 height 6
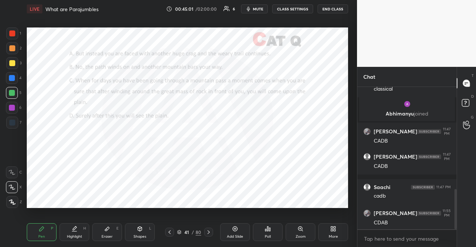
click at [145, 231] on div "Shapes L" at bounding box center [140, 233] width 30 height 18
click at [44, 229] on div "Pen P" at bounding box center [42, 233] width 30 height 18
click at [48, 223] on div "Pen P Highlight H Eraser E Shapes L 41 / 80 Add Slide Poll Zoom More" at bounding box center [187, 233] width 321 height 30
click at [13, 103] on div at bounding box center [12, 108] width 12 height 12
click at [16, 121] on div at bounding box center [12, 123] width 12 height 12
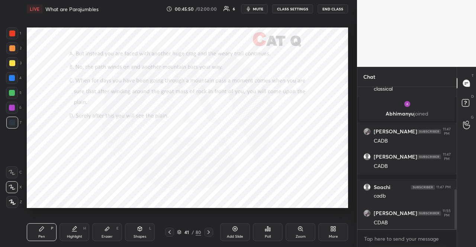
drag, startPoint x: 15, startPoint y: 121, endPoint x: 25, endPoint y: 158, distance: 38.5
click at [14, 122] on div at bounding box center [12, 123] width 6 height 6
drag, startPoint x: 13, startPoint y: 169, endPoint x: 22, endPoint y: 169, distance: 9.3
click at [14, 169] on div at bounding box center [12, 173] width 12 height 12
click at [15, 107] on div at bounding box center [12, 108] width 12 height 12
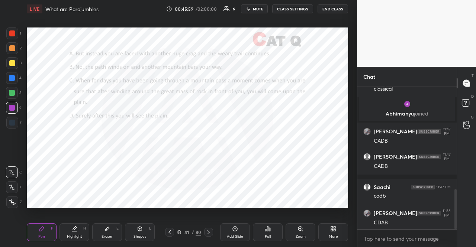
click at [13, 123] on div at bounding box center [12, 123] width 6 height 6
click at [12, 90] on div at bounding box center [12, 93] width 12 height 12
click at [10, 94] on div at bounding box center [12, 93] width 6 height 6
click at [10, 103] on div at bounding box center [12, 108] width 12 height 12
click at [9, 104] on div at bounding box center [12, 108] width 12 height 12
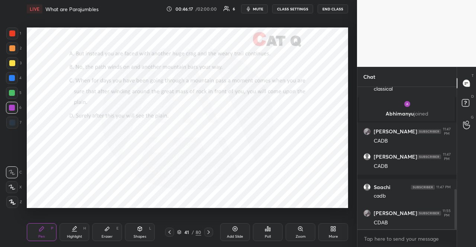
click at [13, 92] on div at bounding box center [12, 93] width 6 height 6
click at [12, 92] on div at bounding box center [12, 93] width 6 height 6
click at [10, 110] on div at bounding box center [12, 108] width 12 height 12
click at [9, 110] on div at bounding box center [12, 108] width 12 height 12
click at [9, 35] on div at bounding box center [12, 34] width 12 height 12
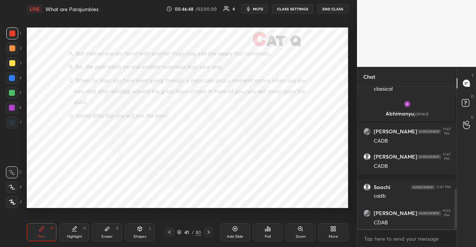
click at [9, 36] on div at bounding box center [12, 34] width 12 height 12
click at [12, 108] on div at bounding box center [12, 108] width 6 height 6
click at [10, 107] on div at bounding box center [12, 108] width 6 height 6
click at [182, 231] on div "41 / 80" at bounding box center [189, 232] width 24 height 7
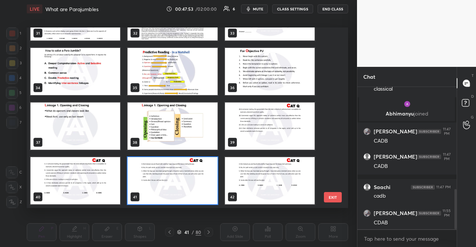
scroll to position [548, 0]
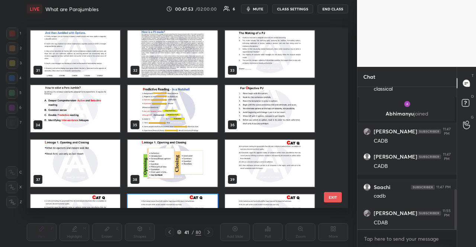
click at [173, 169] on img "grid" at bounding box center [173, 163] width 90 height 47
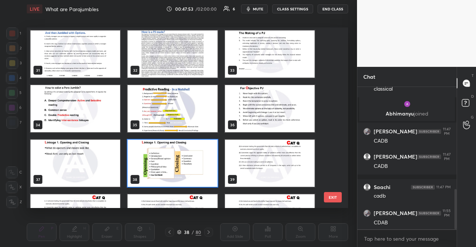
click at [173, 169] on img "grid" at bounding box center [173, 163] width 90 height 47
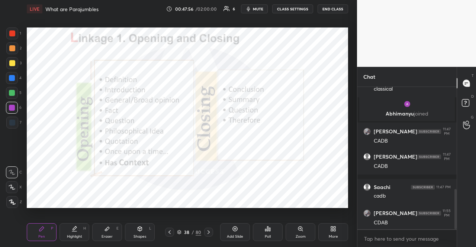
click at [171, 232] on icon at bounding box center [170, 233] width 6 height 6
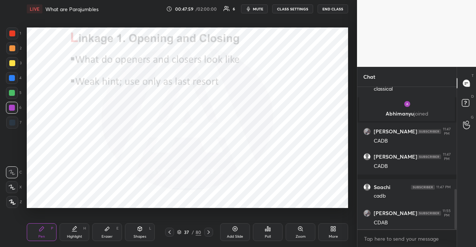
click at [11, 115] on div "1 2 3 4 5 6 7" at bounding box center [14, 80] width 16 height 104
drag, startPoint x: 14, startPoint y: 120, endPoint x: 10, endPoint y: 79, distance: 41.1
click at [13, 119] on div at bounding box center [12, 123] width 12 height 12
click at [10, 78] on div at bounding box center [12, 78] width 6 height 6
click at [14, 187] on icon at bounding box center [12, 187] width 7 height 5
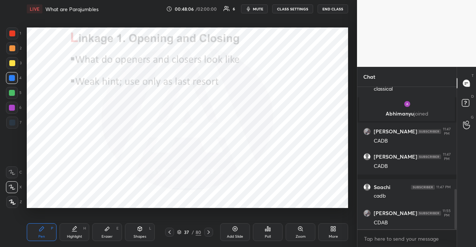
click at [206, 232] on icon at bounding box center [209, 233] width 6 height 6
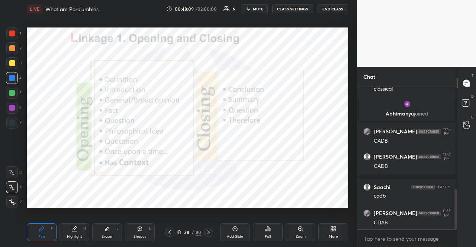
click at [180, 232] on icon at bounding box center [179, 232] width 4 height 4
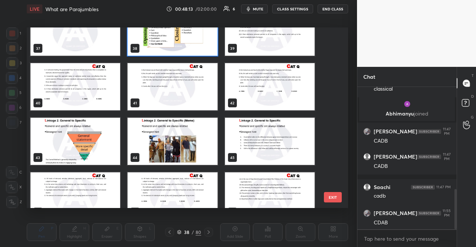
scroll to position [716, 0]
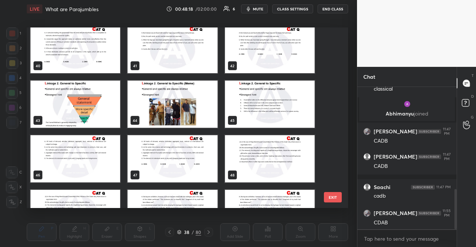
click at [101, 106] on img "grid" at bounding box center [76, 104] width 90 height 47
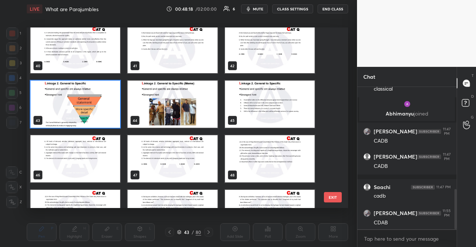
click at [101, 106] on img "grid" at bounding box center [76, 104] width 90 height 47
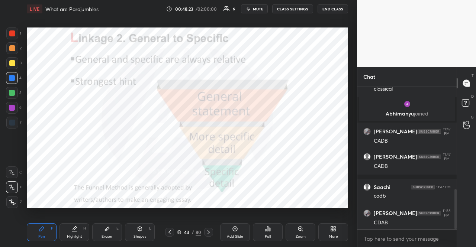
click at [13, 31] on div at bounding box center [12, 34] width 6 height 6
click at [10, 32] on div at bounding box center [12, 34] width 6 height 6
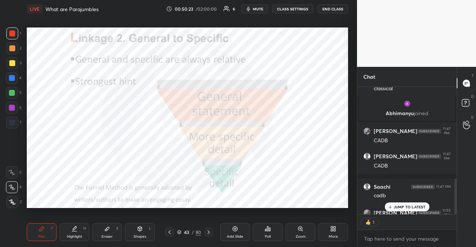
scroll to position [365, 0]
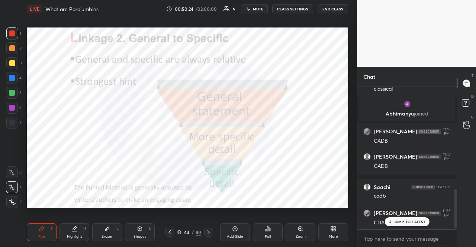
click at [11, 77] on div at bounding box center [12, 78] width 6 height 6
click at [144, 235] on div "Shapes" at bounding box center [140, 237] width 13 height 4
click at [16, 173] on div at bounding box center [12, 173] width 12 height 12
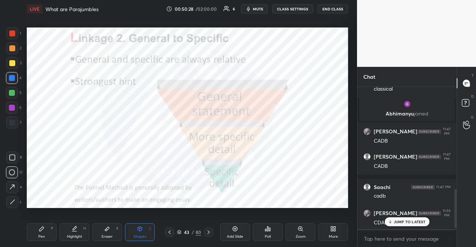
click at [15, 95] on div at bounding box center [12, 93] width 12 height 12
click at [13, 50] on div at bounding box center [12, 48] width 6 height 6
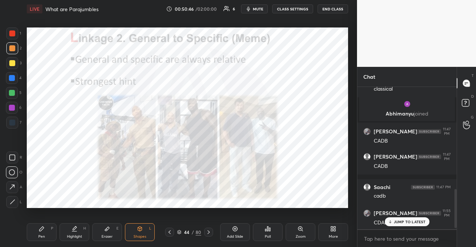
click at [8, 81] on div at bounding box center [12, 78] width 12 height 12
click at [133, 233] on div "Shapes L" at bounding box center [140, 233] width 30 height 18
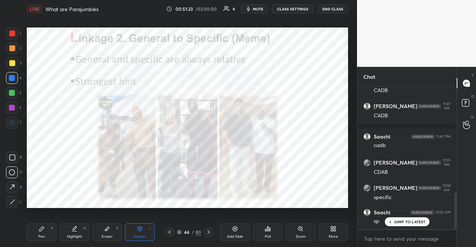
click at [414, 225] on div "JUMP TO LATEST" at bounding box center [407, 222] width 45 height 9
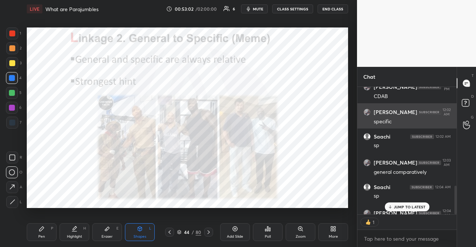
scroll to position [2, 2]
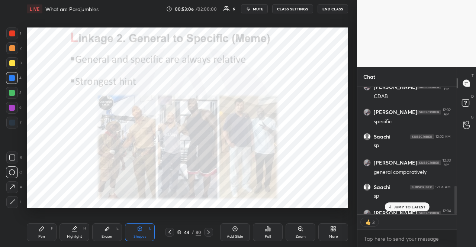
drag, startPoint x: 15, startPoint y: 24, endPoint x: 12, endPoint y: 29, distance: 5.8
click at [14, 25] on div "1 2 3 4 5 6 7 R O A L C X Z Erase all C X Z LIVE What are Parajumbles 00:53:06 …" at bounding box center [175, 123] width 351 height 247
click at [12, 28] on div at bounding box center [12, 34] width 12 height 12
drag, startPoint x: 13, startPoint y: 31, endPoint x: 13, endPoint y: 56, distance: 24.6
click at [13, 32] on div at bounding box center [12, 34] width 6 height 6
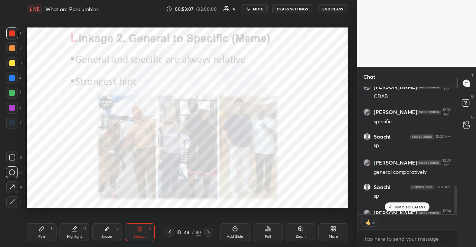
click at [43, 228] on icon at bounding box center [41, 229] width 4 height 4
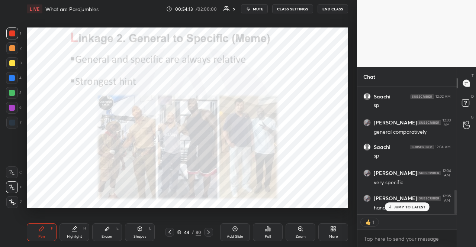
click at [397, 208] on p "JUMP TO LATEST" at bounding box center [410, 207] width 32 height 4
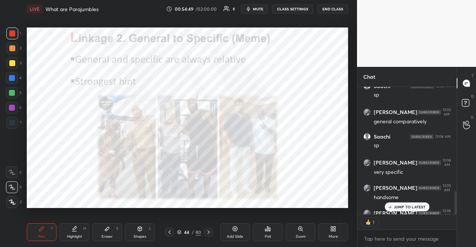
scroll to position [583, 0]
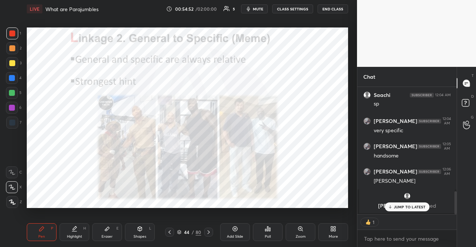
type textarea "x"
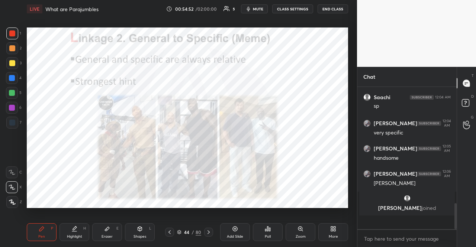
scroll to position [568, 0]
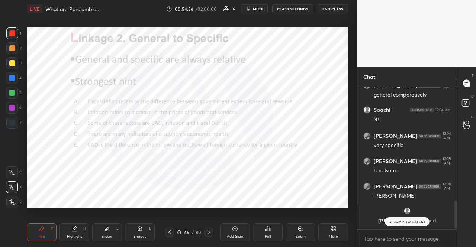
click at [387, 222] on div "JUMP TO LATEST" at bounding box center [407, 222] width 45 height 9
click at [13, 121] on div at bounding box center [12, 123] width 6 height 6
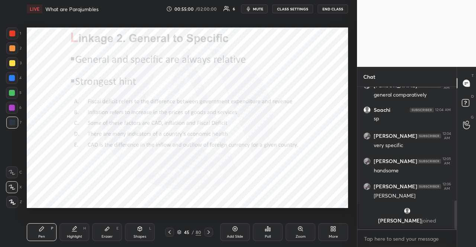
click at [146, 226] on div "Shapes L" at bounding box center [140, 233] width 30 height 18
click at [271, 228] on div "Poll" at bounding box center [268, 233] width 30 height 18
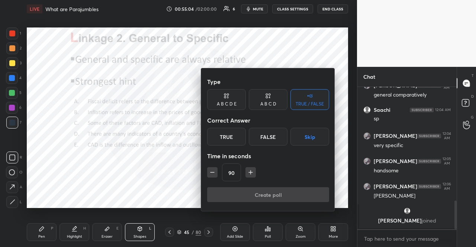
click at [217, 173] on button "button" at bounding box center [212, 172] width 10 height 10
type input "60"
click at [301, 141] on button "Skip" at bounding box center [310, 137] width 39 height 18
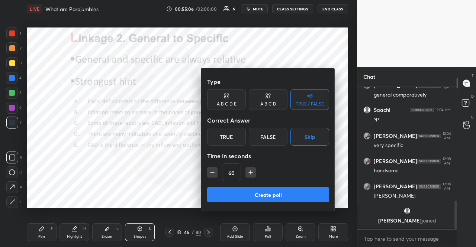
click at [312, 191] on button "Create poll" at bounding box center [268, 194] width 122 height 15
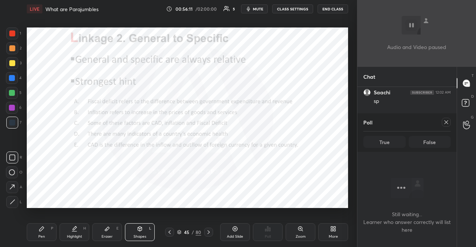
scroll to position [398, 0]
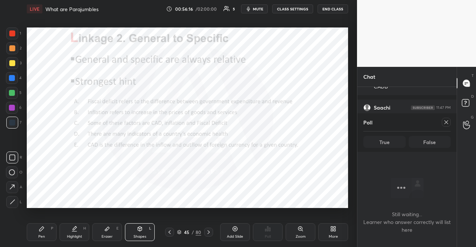
click at [451, 119] on div "Poll True False" at bounding box center [406, 132] width 99 height 39
click at [450, 119] on div "Poll True False" at bounding box center [406, 132] width 99 height 39
click at [446, 122] on icon at bounding box center [447, 123] width 4 height 4
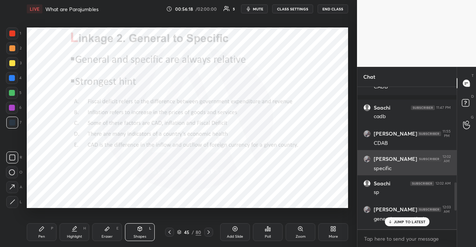
scroll to position [2, 2]
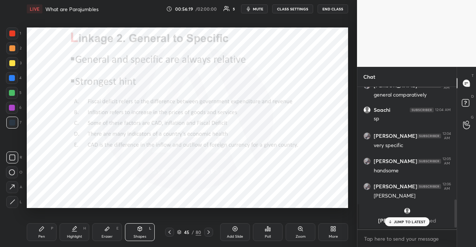
drag, startPoint x: 404, startPoint y: 220, endPoint x: 372, endPoint y: 214, distance: 33.0
click at [403, 220] on p "JUMP TO LATEST" at bounding box center [410, 222] width 32 height 4
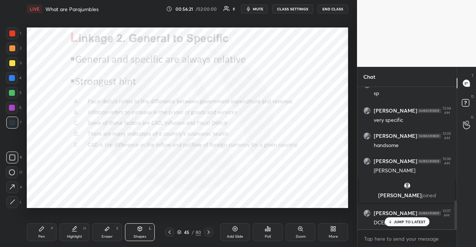
click at [398, 224] on p "JUMP TO LATEST" at bounding box center [410, 222] width 32 height 4
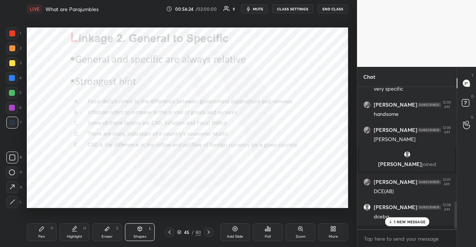
scroll to position [625, 0]
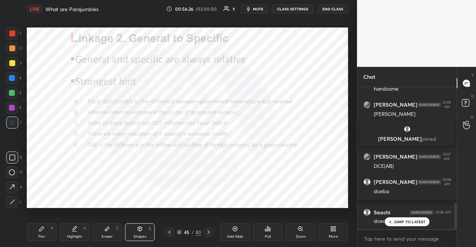
click at [10, 106] on div at bounding box center [12, 108] width 6 height 6
click at [137, 239] on div "Shapes" at bounding box center [140, 237] width 13 height 4
click at [142, 225] on div "Shapes L" at bounding box center [140, 233] width 30 height 18
drag, startPoint x: 12, startPoint y: 91, endPoint x: 21, endPoint y: 99, distance: 12.4
click at [11, 91] on div at bounding box center [12, 93] width 6 height 6
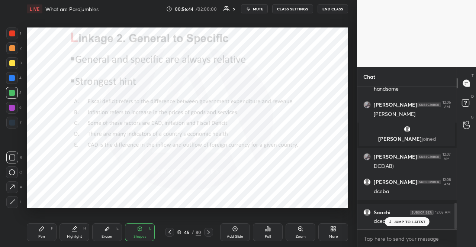
click at [40, 230] on icon at bounding box center [41, 229] width 4 height 4
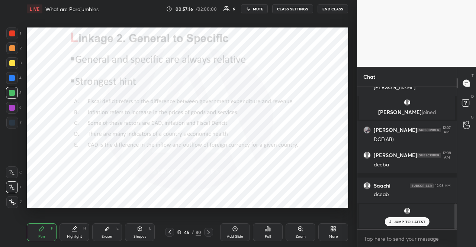
click at [9, 109] on div at bounding box center [12, 108] width 6 height 6
click at [10, 107] on div at bounding box center [12, 108] width 6 height 6
click at [14, 33] on div at bounding box center [12, 34] width 6 height 6
click at [14, 30] on div at bounding box center [12, 34] width 12 height 12
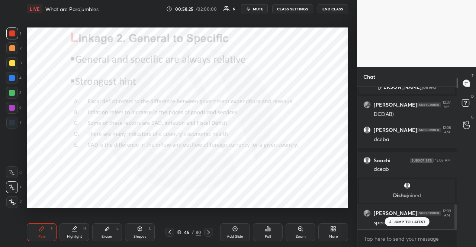
click at [14, 93] on div at bounding box center [12, 93] width 6 height 6
click at [11, 94] on div at bounding box center [12, 93] width 6 height 6
click at [10, 109] on div at bounding box center [12, 108] width 6 height 6
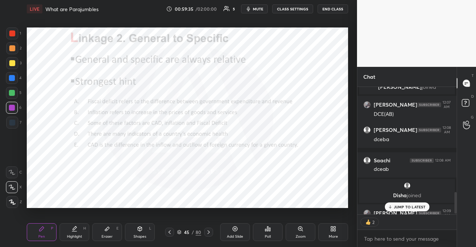
type textarea "x"
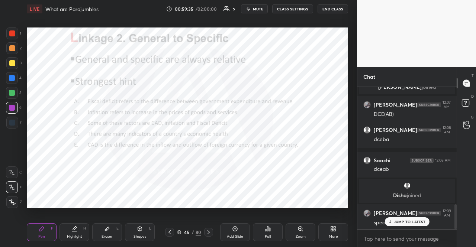
scroll to position [677, 0]
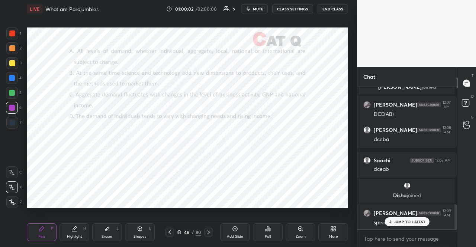
click at [268, 236] on div "Poll" at bounding box center [268, 237] width 6 height 4
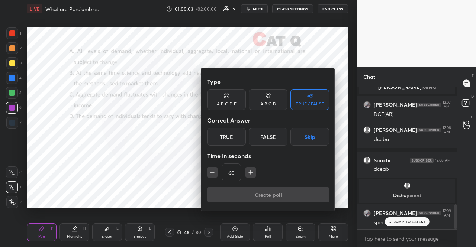
click at [250, 173] on icon "button" at bounding box center [251, 173] width 4 height 0
type input "90"
click at [299, 103] on div "TRUE / FALSE" at bounding box center [310, 104] width 28 height 4
click at [312, 140] on button "Skip" at bounding box center [310, 137] width 39 height 18
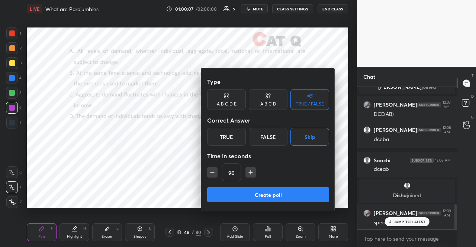
click at [301, 192] on button "Create poll" at bounding box center [268, 194] width 122 height 15
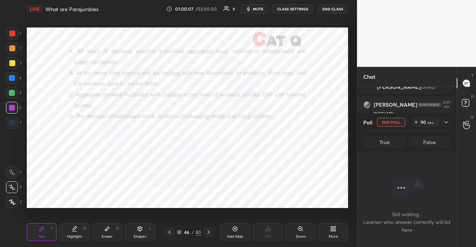
scroll to position [120, 97]
click at [260, 9] on span "mute" at bounding box center [258, 8] width 10 height 5
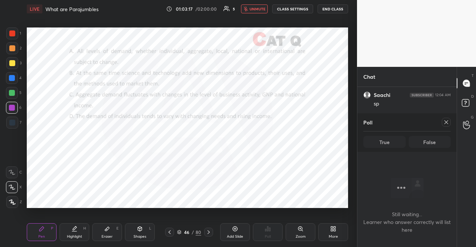
click at [446, 124] on icon at bounding box center [446, 122] width 6 height 6
type textarea "x"
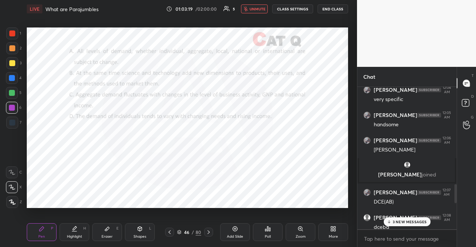
scroll to position [158, 97]
click at [421, 220] on p "3 NEW MESSAGES" at bounding box center [410, 222] width 34 height 4
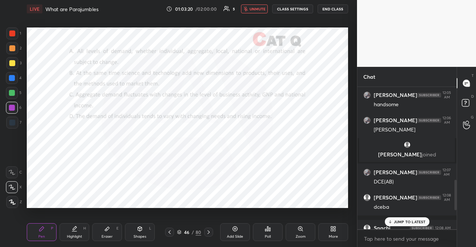
scroll to position [667, 0]
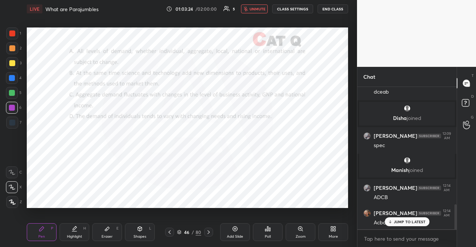
click at [13, 90] on div at bounding box center [12, 93] width 6 height 6
click at [149, 225] on div "Shapes L" at bounding box center [140, 233] width 30 height 18
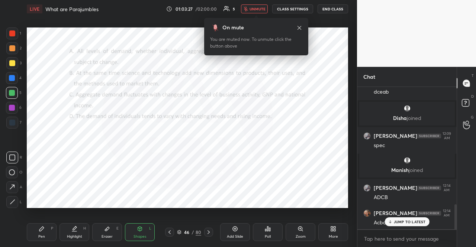
click at [255, 6] on button "unmute" at bounding box center [254, 8] width 27 height 9
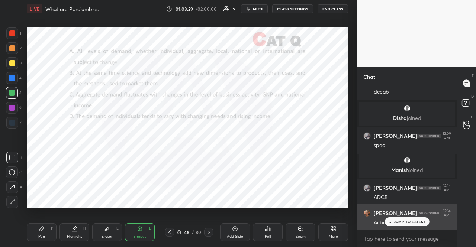
click at [392, 220] on icon at bounding box center [390, 222] width 5 height 4
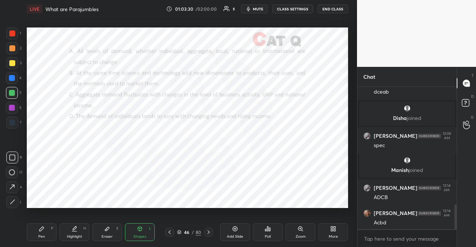
click at [144, 233] on div "Shapes L" at bounding box center [140, 233] width 30 height 18
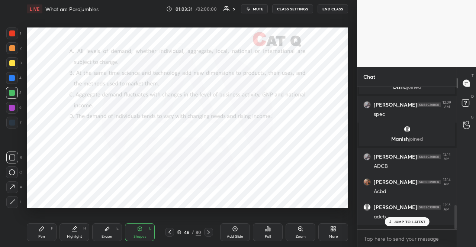
click at [16, 108] on div at bounding box center [12, 108] width 12 height 12
click at [17, 77] on div at bounding box center [12, 78] width 12 height 12
drag, startPoint x: 46, startPoint y: 234, endPoint x: 27, endPoint y: 214, distance: 27.1
click at [45, 234] on div "Pen P" at bounding box center [42, 233] width 30 height 18
click at [11, 186] on icon at bounding box center [12, 187] width 7 height 5
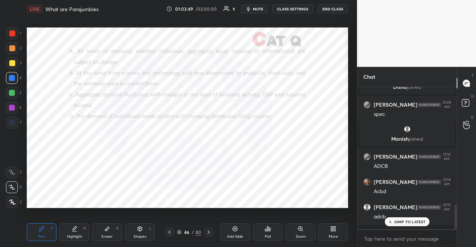
click at [107, 226] on div "Eraser E" at bounding box center [107, 233] width 30 height 18
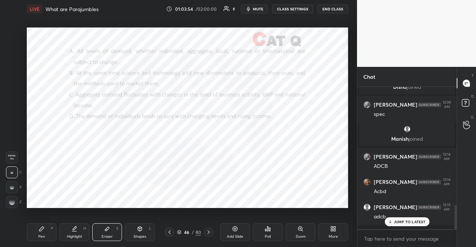
click at [32, 238] on div "Pen P" at bounding box center [42, 233] width 30 height 18
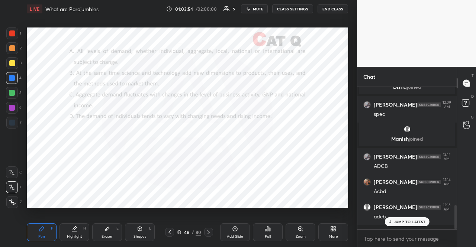
click at [35, 230] on div "Pen P" at bounding box center [42, 233] width 30 height 18
click at [11, 91] on div at bounding box center [12, 93] width 6 height 6
click at [135, 232] on div "Shapes L" at bounding box center [140, 233] width 30 height 18
click at [40, 235] on div "Pen" at bounding box center [41, 237] width 7 height 4
click at [7, 125] on div at bounding box center [12, 123] width 12 height 12
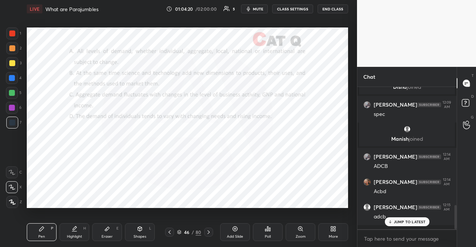
drag, startPoint x: 10, startPoint y: 124, endPoint x: 13, endPoint y: 129, distance: 6.0
click at [9, 126] on div at bounding box center [12, 123] width 12 height 12
click at [15, 169] on div at bounding box center [12, 173] width 12 height 12
click at [11, 92] on div at bounding box center [12, 93] width 6 height 6
click at [9, 91] on div at bounding box center [12, 93] width 6 height 6
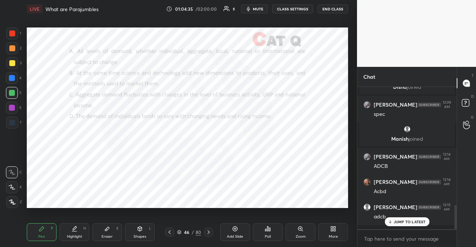
click at [13, 115] on div "1 2 3 4 5 6 7" at bounding box center [14, 80] width 16 height 104
click at [14, 116] on div "1 2 3 4 5 6 7" at bounding box center [14, 80] width 16 height 104
click at [13, 122] on div at bounding box center [12, 123] width 6 height 6
click at [12, 120] on div at bounding box center [12, 123] width 6 height 6
click at [106, 230] on icon at bounding box center [107, 229] width 4 height 4
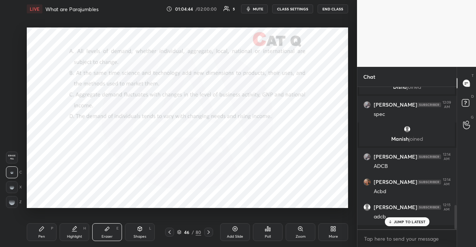
click at [46, 229] on div "Pen P" at bounding box center [42, 233] width 30 height 18
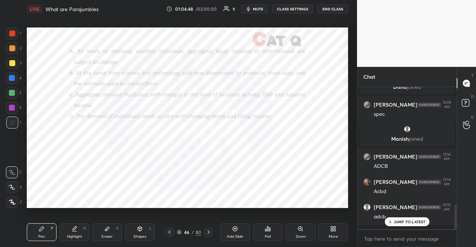
click at [15, 35] on div at bounding box center [12, 34] width 12 height 12
click at [10, 39] on div "1 2 3 4 5 6 7" at bounding box center [14, 80] width 16 height 104
click at [267, 234] on div "Poll" at bounding box center [268, 233] width 30 height 18
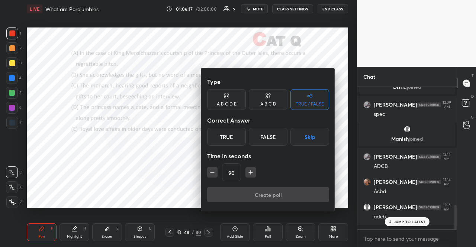
click at [251, 174] on icon "button" at bounding box center [250, 172] width 7 height 7
click at [251, 174] on icon "button" at bounding box center [253, 172] width 7 height 7
type input "120"
click at [309, 141] on button "Skip" at bounding box center [310, 137] width 39 height 18
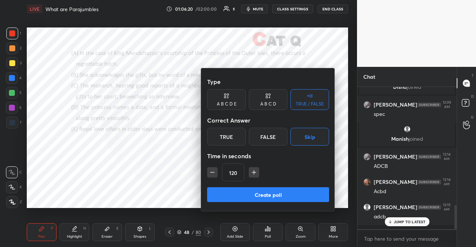
click at [299, 195] on button "Create poll" at bounding box center [268, 194] width 122 height 15
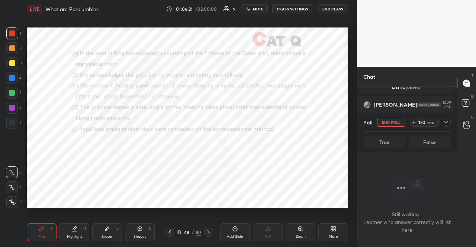
scroll to position [120, 97]
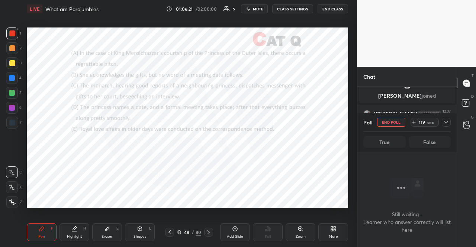
click at [257, 10] on span "mute" at bounding box center [258, 8] width 10 height 5
click at [263, 10] on span "unmute" at bounding box center [258, 8] width 16 height 5
click at [448, 121] on icon at bounding box center [446, 122] width 6 height 6
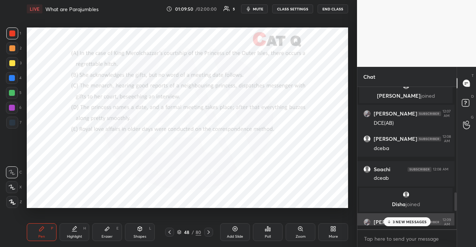
scroll to position [2, 2]
click at [404, 220] on p "3 NEW MESSAGES" at bounding box center [410, 222] width 34 height 4
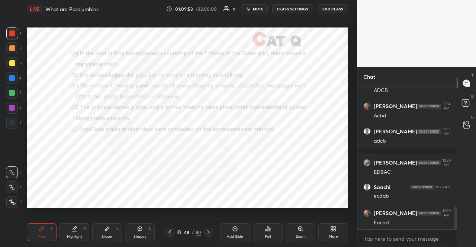
click at [6, 90] on div at bounding box center [12, 93] width 12 height 12
click at [12, 102] on div at bounding box center [12, 108] width 12 height 12
click at [16, 197] on div at bounding box center [12, 202] width 12 height 12
click at [141, 237] on div "Shapes" at bounding box center [140, 237] width 13 height 4
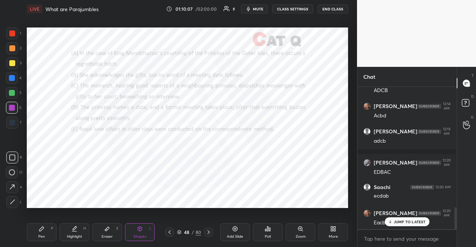
scroll to position [790, 0]
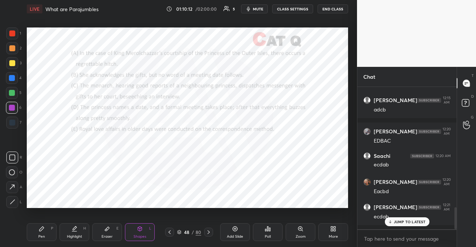
click at [39, 232] on div "Pen P" at bounding box center [42, 233] width 30 height 18
drag, startPoint x: 14, startPoint y: 182, endPoint x: 12, endPoint y: 153, distance: 29.1
click at [13, 182] on div at bounding box center [12, 188] width 12 height 12
click at [13, 95] on div at bounding box center [12, 93] width 12 height 12
click at [14, 94] on div at bounding box center [12, 93] width 6 height 6
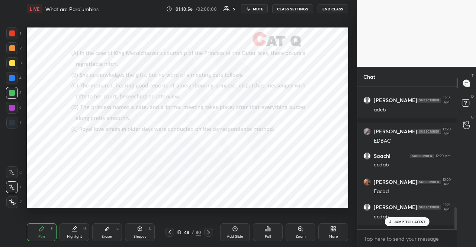
click at [8, 79] on div at bounding box center [12, 78] width 12 height 12
click at [15, 107] on div at bounding box center [12, 108] width 6 height 6
click at [15, 78] on div at bounding box center [12, 78] width 12 height 12
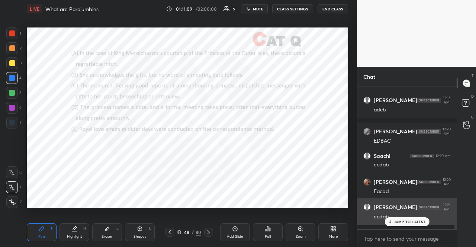
click at [391, 221] on icon at bounding box center [390, 222] width 5 height 4
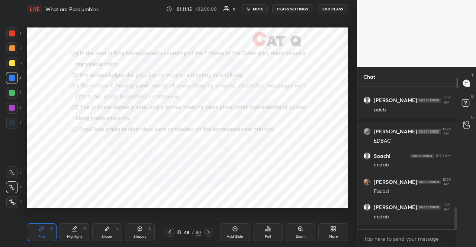
click at [11, 31] on div at bounding box center [12, 34] width 12 height 12
click at [11, 32] on div at bounding box center [12, 34] width 6 height 6
click at [11, 80] on div at bounding box center [12, 78] width 6 height 6
click at [11, 77] on div at bounding box center [12, 78] width 6 height 6
click at [9, 193] on div "C X Z" at bounding box center [14, 186] width 16 height 45
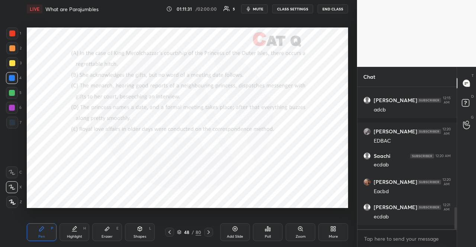
drag, startPoint x: 145, startPoint y: 226, endPoint x: 141, endPoint y: 212, distance: 14.7
click at [145, 226] on div "Shapes L" at bounding box center [140, 233] width 30 height 18
click at [49, 226] on div "Pen P" at bounding box center [42, 233] width 30 height 18
click at [48, 226] on div "Pen P" at bounding box center [42, 233] width 30 height 18
click at [13, 107] on div at bounding box center [12, 108] width 6 height 6
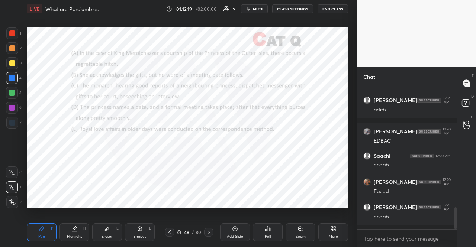
click at [12, 105] on div at bounding box center [12, 108] width 6 height 6
click at [16, 123] on div at bounding box center [12, 123] width 12 height 12
click at [16, 121] on div at bounding box center [12, 123] width 12 height 12
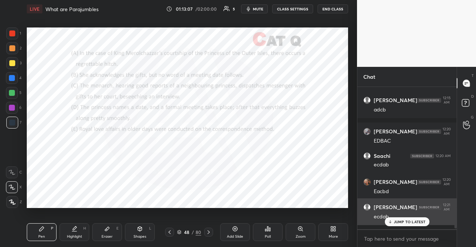
drag, startPoint x: 395, startPoint y: 221, endPoint x: 385, endPoint y: 216, distance: 11.3
click at [395, 221] on p "JUMP TO LATEST" at bounding box center [410, 222] width 32 height 4
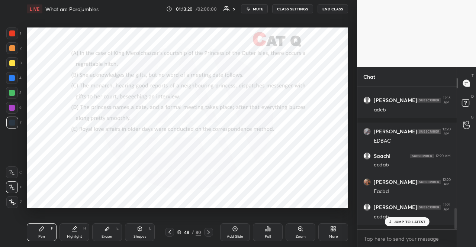
scroll to position [815, 0]
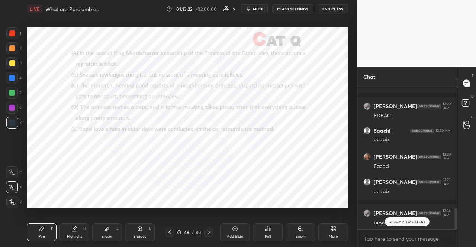
click at [411, 223] on p "JUMP TO LATEST" at bounding box center [410, 222] width 32 height 4
click at [15, 74] on div at bounding box center [12, 78] width 12 height 12
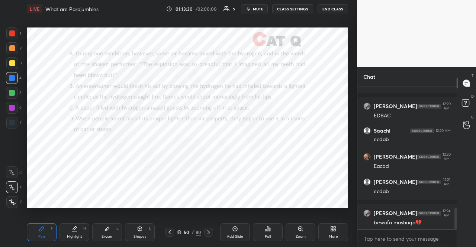
click at [207, 234] on icon at bounding box center [209, 233] width 6 height 6
click at [266, 230] on icon at bounding box center [265, 231] width 1 height 2
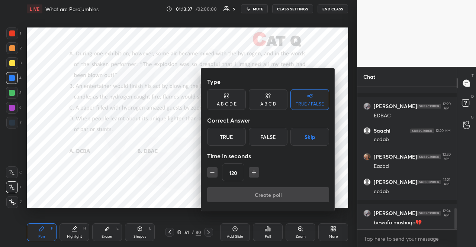
click at [272, 99] on div "A B C D" at bounding box center [268, 99] width 39 height 21
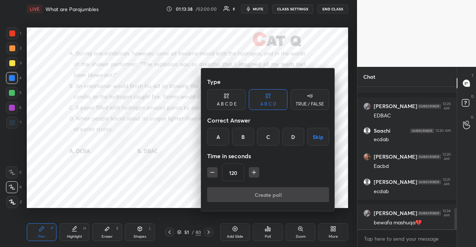
click at [311, 136] on button "Skip" at bounding box center [318, 137] width 22 height 18
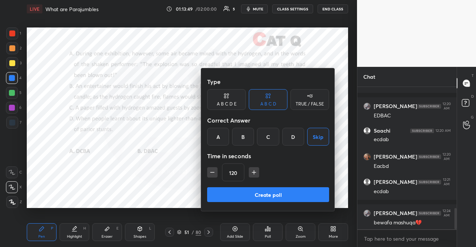
click at [282, 199] on button "Create poll" at bounding box center [268, 194] width 122 height 15
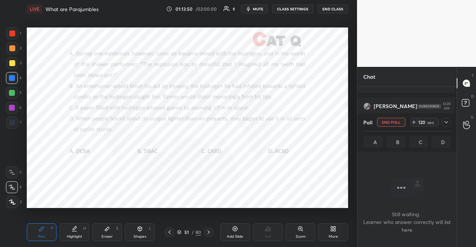
scroll to position [102, 97]
click at [260, 8] on span "mute" at bounding box center [258, 8] width 10 height 5
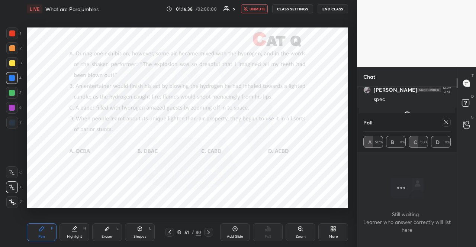
click at [248, 7] on icon "button" at bounding box center [246, 9] width 4 height 4
click at [11, 105] on div at bounding box center [12, 108] width 6 height 6
click at [10, 28] on div at bounding box center [12, 34] width 12 height 12
click at [446, 125] on icon at bounding box center [446, 122] width 6 height 6
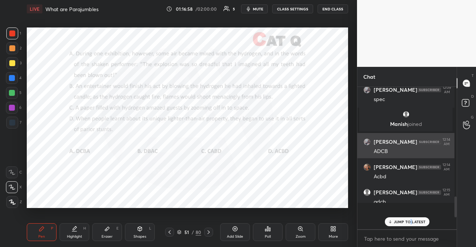
scroll to position [2, 2]
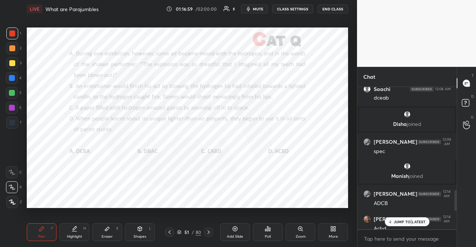
click at [12, 98] on div at bounding box center [12, 93] width 12 height 12
click at [413, 224] on p "JUMP TO LATEST" at bounding box center [410, 222] width 32 height 4
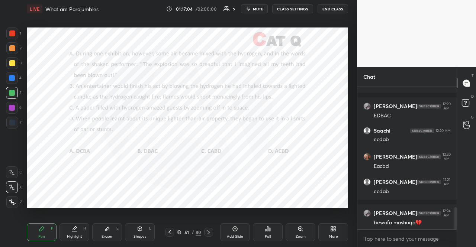
click at [141, 234] on div "Shapes L" at bounding box center [140, 233] width 30 height 18
click at [10, 153] on div at bounding box center [12, 158] width 12 height 12
click at [10, 81] on div at bounding box center [12, 78] width 12 height 12
click at [48, 232] on div "Pen P" at bounding box center [42, 233] width 30 height 18
click at [19, 189] on div "X" at bounding box center [14, 188] width 16 height 12
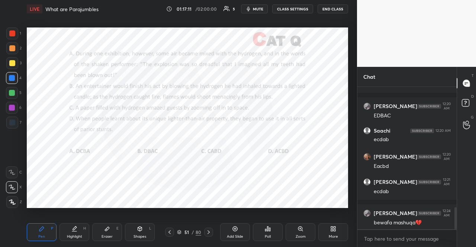
click at [142, 234] on div "Shapes L" at bounding box center [140, 233] width 30 height 18
drag, startPoint x: 33, startPoint y: 231, endPoint x: 37, endPoint y: 214, distance: 17.1
click at [33, 231] on div "Pen P" at bounding box center [42, 233] width 30 height 18
click at [11, 91] on div at bounding box center [12, 93] width 6 height 6
click at [10, 91] on div at bounding box center [12, 93] width 6 height 6
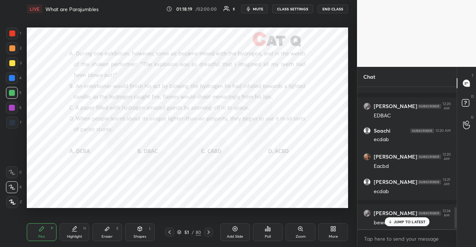
click at [13, 81] on div at bounding box center [12, 78] width 12 height 12
click at [15, 80] on div at bounding box center [12, 78] width 12 height 12
click at [9, 109] on div at bounding box center [12, 108] width 6 height 6
click at [13, 109] on div at bounding box center [12, 108] width 6 height 6
click at [181, 234] on icon at bounding box center [179, 232] width 4 height 4
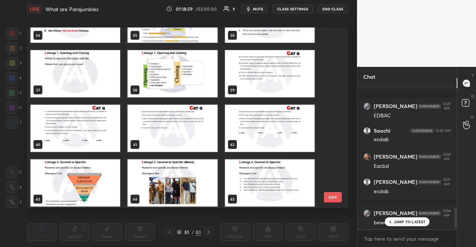
scroll to position [674, 0]
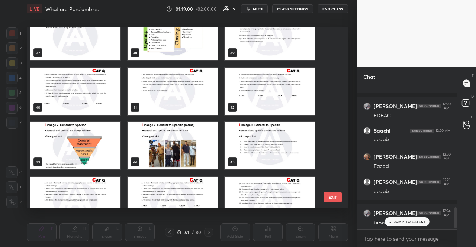
click at [91, 137] on img "grid" at bounding box center [76, 145] width 90 height 47
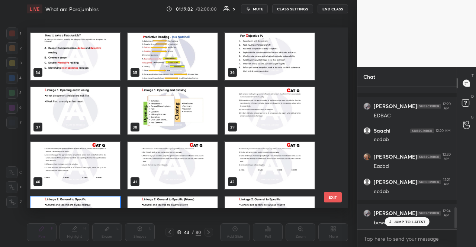
click at [105, 89] on img "grid" at bounding box center [76, 110] width 90 height 47
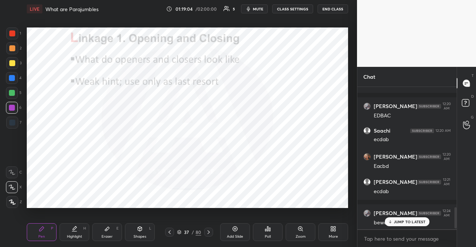
click at [181, 230] on div "37 / 80" at bounding box center [189, 232] width 24 height 7
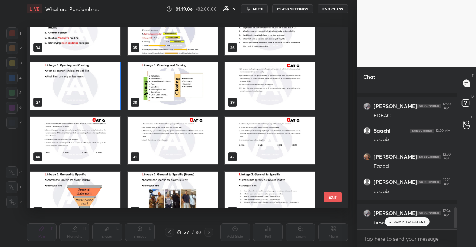
scroll to position [642, 0]
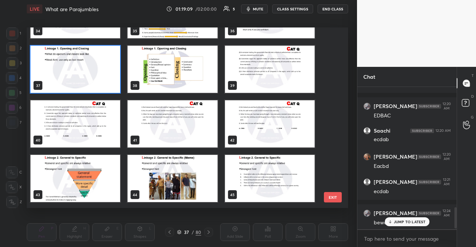
click at [85, 174] on img "grid" at bounding box center [76, 178] width 90 height 47
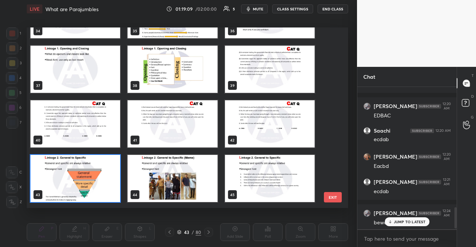
click at [85, 174] on img "grid" at bounding box center [76, 178] width 90 height 47
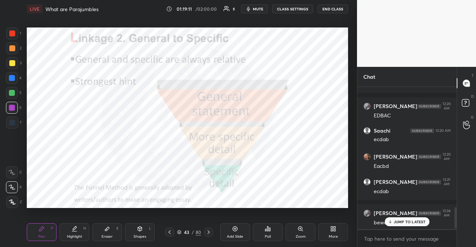
click at [15, 35] on div at bounding box center [12, 34] width 6 height 6
click at [181, 235] on div "43 / 80" at bounding box center [189, 232] width 24 height 7
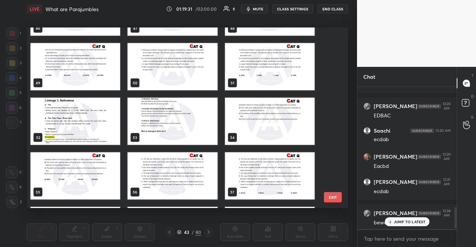
scroll to position [863, 0]
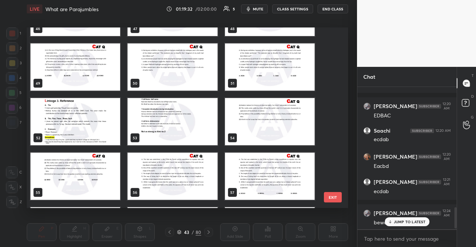
click at [110, 121] on img "grid" at bounding box center [76, 121] width 90 height 47
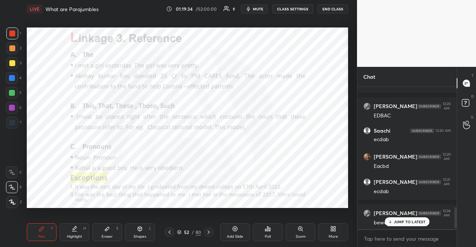
click at [13, 73] on div at bounding box center [12, 78] width 12 height 12
click at [15, 33] on div at bounding box center [12, 34] width 12 height 12
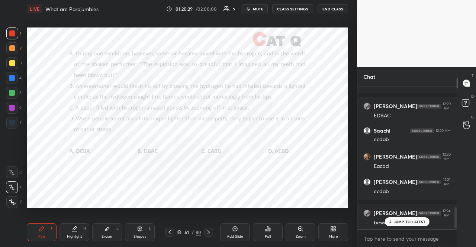
click at [227, 200] on div "Setting up your live class Poll for secs No correct answer Start poll" at bounding box center [187, 118] width 327 height 200
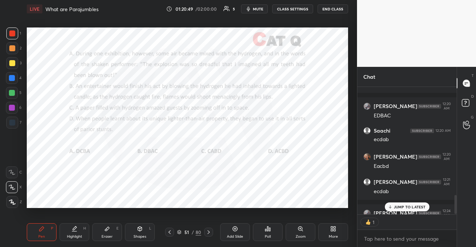
scroll to position [2, 2]
drag, startPoint x: 16, startPoint y: 93, endPoint x: 11, endPoint y: 87, distance: 7.1
click at [15, 93] on div at bounding box center [12, 93] width 12 height 12
click at [11, 76] on div at bounding box center [12, 78] width 6 height 6
click at [10, 75] on div at bounding box center [12, 78] width 12 height 12
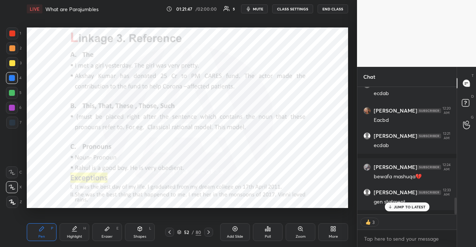
scroll to position [821, 0]
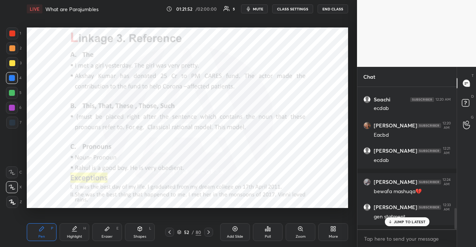
click at [404, 221] on p "JUMP TO LATEST" at bounding box center [410, 222] width 32 height 4
click at [138, 235] on div "Shapes" at bounding box center [140, 237] width 13 height 4
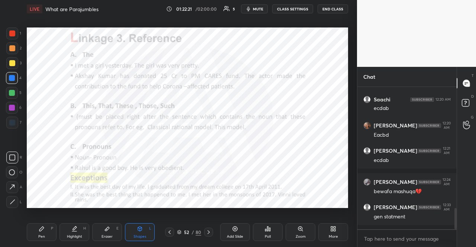
click at [15, 92] on div at bounding box center [12, 93] width 6 height 6
click at [11, 108] on div at bounding box center [12, 108] width 6 height 6
click at [19, 123] on div "7" at bounding box center [13, 123] width 15 height 12
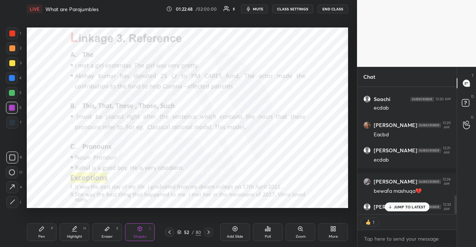
click at [13, 119] on div at bounding box center [12, 123] width 12 height 12
click at [149, 234] on div "Shapes L" at bounding box center [140, 233] width 30 height 18
click at [46, 227] on div "Pen P" at bounding box center [42, 233] width 30 height 18
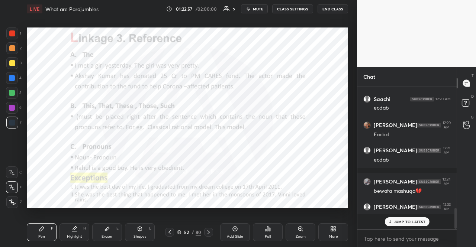
scroll to position [821, 0]
click at [13, 96] on div at bounding box center [12, 93] width 6 height 6
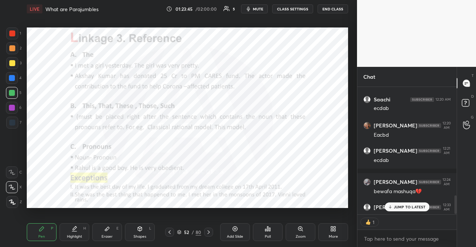
scroll to position [2, 2]
click at [11, 96] on div at bounding box center [12, 93] width 12 height 12
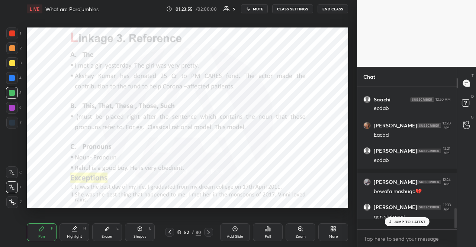
scroll to position [821, 0]
click at [10, 78] on div at bounding box center [12, 78] width 6 height 6
click at [141, 229] on icon at bounding box center [140, 229] width 4 height 4
click at [12, 108] on div at bounding box center [12, 108] width 6 height 6
click at [12, 95] on div at bounding box center [12, 93] width 6 height 6
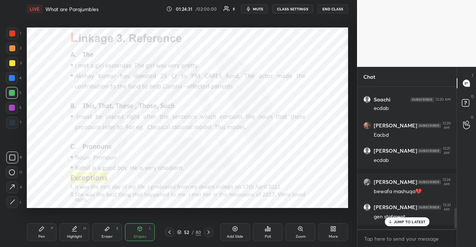
scroll to position [2, 2]
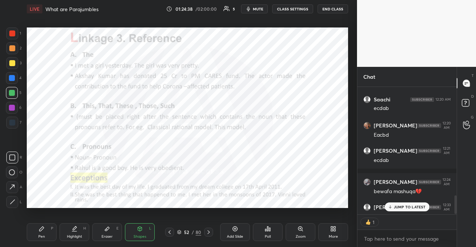
click at [7, 34] on div at bounding box center [12, 34] width 12 height 12
click at [13, 94] on div at bounding box center [12, 93] width 6 height 6
click at [39, 230] on icon at bounding box center [42, 229] width 6 height 6
click at [12, 187] on icon at bounding box center [12, 187] width 7 height 5
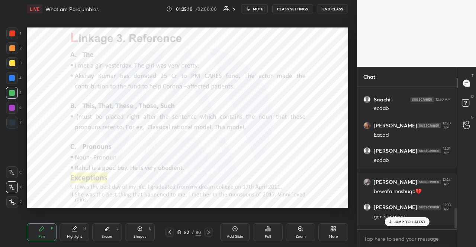
click at [13, 73] on div "1 2 3 4 5 6 7" at bounding box center [14, 80] width 16 height 104
drag, startPoint x: 11, startPoint y: 72, endPoint x: 15, endPoint y: 68, distance: 5.3
click at [11, 72] on div at bounding box center [12, 78] width 12 height 12
drag, startPoint x: 141, startPoint y: 228, endPoint x: 142, endPoint y: 217, distance: 11.2
click at [142, 230] on icon at bounding box center [140, 229] width 6 height 6
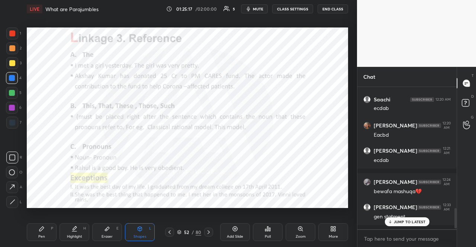
click at [44, 231] on div "Pen P" at bounding box center [42, 233] width 30 height 18
drag, startPoint x: 42, startPoint y: 231, endPoint x: 41, endPoint y: 220, distance: 11.3
click at [42, 228] on icon at bounding box center [42, 229] width 6 height 6
click at [8, 54] on div "1 2 3 4 5 6 7" at bounding box center [14, 80] width 16 height 104
click at [10, 52] on div at bounding box center [12, 48] width 12 height 12
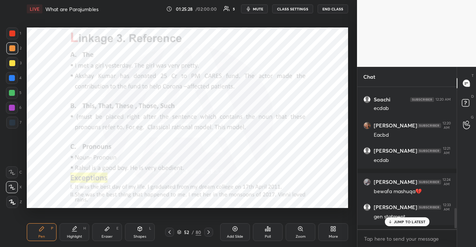
click at [3, 77] on div "1 2 3 4 5 6 7 R O A L C X Z Erase all C X Z" at bounding box center [12, 118] width 24 height 181
click at [8, 75] on div at bounding box center [12, 78] width 12 height 12
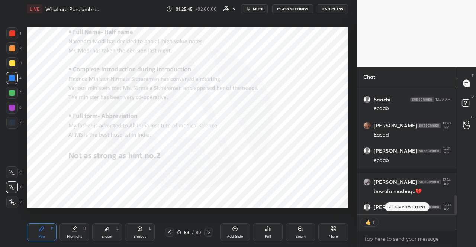
scroll to position [140, 97]
click at [15, 99] on div "1 2 3 4 5 6 7" at bounding box center [14, 80] width 16 height 104
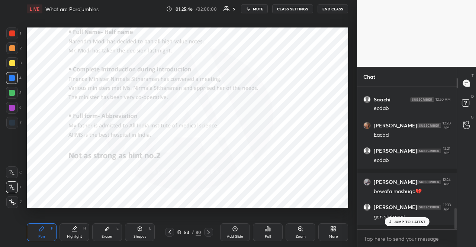
click at [134, 234] on div "Shapes L" at bounding box center [140, 233] width 30 height 18
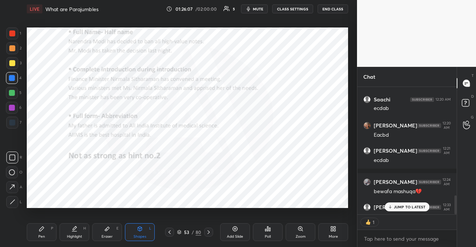
scroll to position [2, 2]
click at [12, 35] on div at bounding box center [12, 34] width 6 height 6
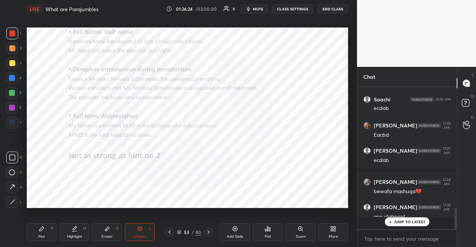
scroll to position [140, 97]
click at [12, 90] on div at bounding box center [12, 93] width 6 height 6
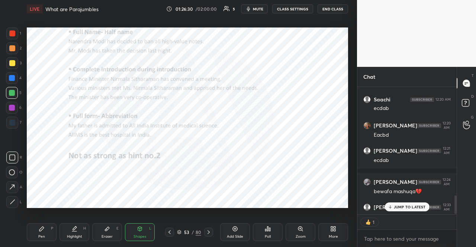
scroll to position [2, 2]
click at [10, 35] on div at bounding box center [12, 34] width 6 height 6
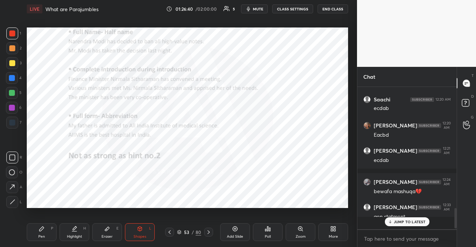
scroll to position [821, 0]
click at [16, 77] on div at bounding box center [12, 78] width 12 height 12
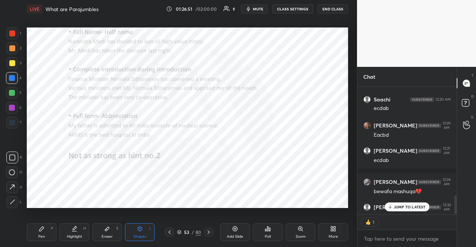
scroll to position [2, 2]
type textarea "x"
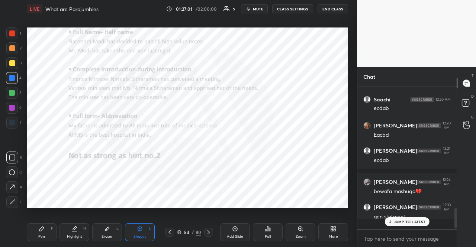
scroll to position [821, 0]
click at [180, 230] on div "53 / 80" at bounding box center [189, 232] width 24 height 7
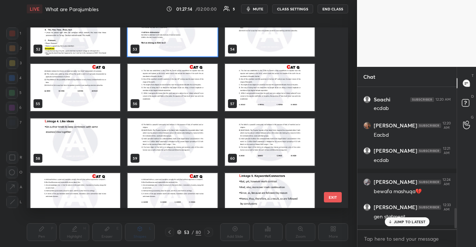
scroll to position [952, 0]
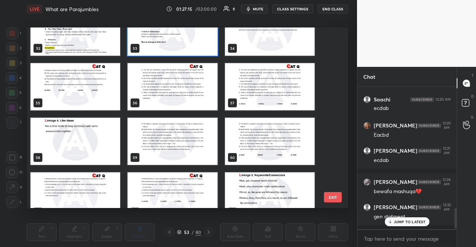
click at [80, 139] on img "grid" at bounding box center [76, 141] width 90 height 47
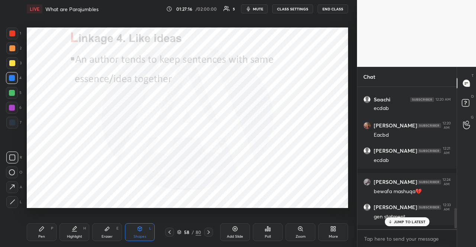
click at [14, 97] on div at bounding box center [12, 93] width 12 height 12
click at [11, 34] on div at bounding box center [12, 34] width 6 height 6
drag, startPoint x: 39, startPoint y: 232, endPoint x: 39, endPoint y: 215, distance: 17.5
click at [37, 232] on div "Pen P" at bounding box center [42, 233] width 30 height 18
click at [13, 79] on div at bounding box center [12, 78] width 6 height 6
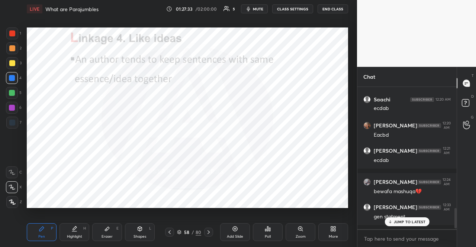
click at [140, 230] on icon at bounding box center [140, 229] width 4 height 4
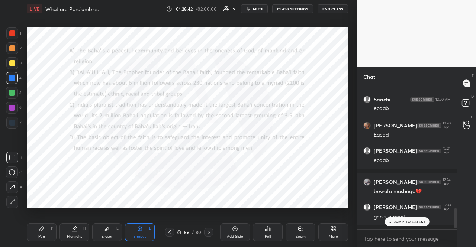
click at [270, 233] on div "Poll" at bounding box center [268, 233] width 30 height 18
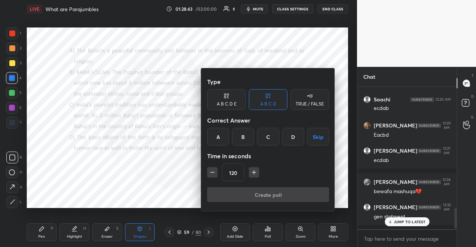
click at [210, 173] on icon "button" at bounding box center [212, 172] width 7 height 7
drag, startPoint x: 210, startPoint y: 173, endPoint x: 218, endPoint y: 169, distance: 9.0
click at [211, 173] on icon "button" at bounding box center [212, 172] width 7 height 7
type input "90"
click at [308, 93] on icon at bounding box center [310, 95] width 6 height 7
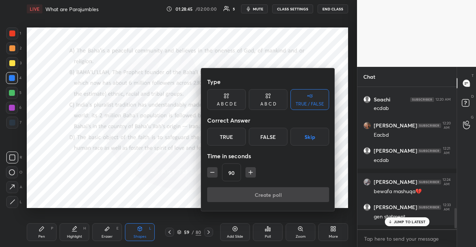
drag, startPoint x: 313, startPoint y: 147, endPoint x: 309, endPoint y: 141, distance: 6.8
click at [312, 147] on div "Type A B C D E A B C D TRUE / FALSE Correct Answer True False Skip Time in seco…" at bounding box center [268, 139] width 134 height 143
click at [309, 139] on button "Skip" at bounding box center [310, 137] width 39 height 18
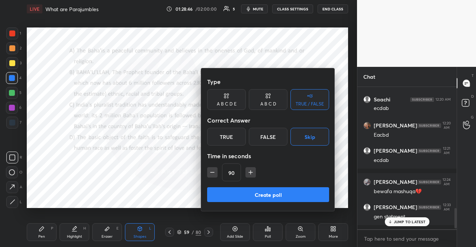
click at [292, 192] on button "Create poll" at bounding box center [268, 194] width 122 height 15
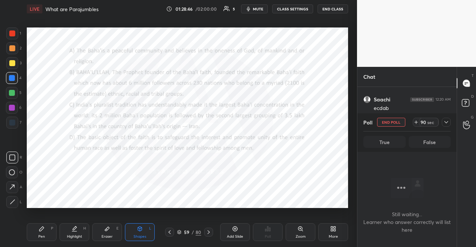
scroll to position [120, 97]
click at [256, 7] on span "mute" at bounding box center [258, 8] width 10 height 5
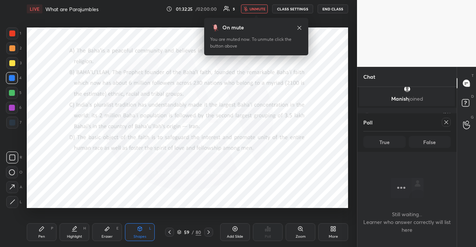
click at [451, 122] on div "Poll True False" at bounding box center [406, 132] width 99 height 39
click at [260, 7] on span "unmute" at bounding box center [258, 8] width 16 height 5
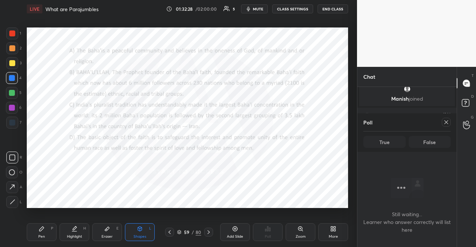
click at [445, 125] on icon at bounding box center [446, 122] width 6 height 6
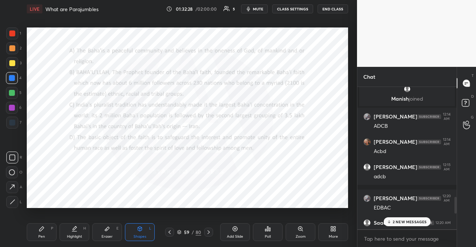
scroll to position [2, 2]
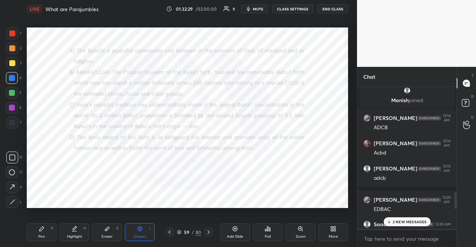
click at [414, 222] on p "2 NEW MESSAGES" at bounding box center [410, 222] width 34 height 4
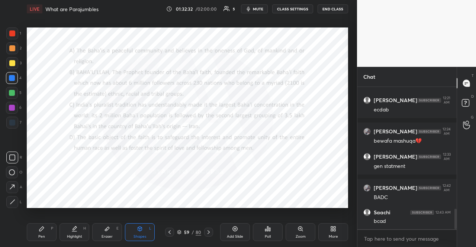
click at [12, 99] on div "1 2 3 4 5 6 7" at bounding box center [14, 80] width 16 height 104
click at [12, 105] on div at bounding box center [12, 108] width 6 height 6
click at [143, 231] on div "Shapes L" at bounding box center [140, 233] width 30 height 18
click at [15, 105] on div at bounding box center [12, 108] width 12 height 12
click at [10, 36] on div at bounding box center [12, 34] width 6 height 6
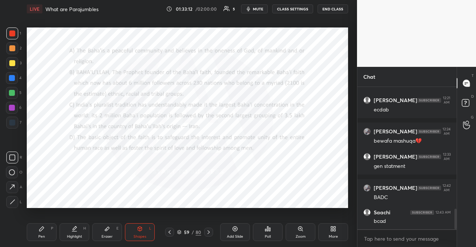
drag, startPoint x: 34, startPoint y: 230, endPoint x: 31, endPoint y: 220, distance: 10.0
click at [33, 230] on div "Pen P" at bounding box center [42, 233] width 30 height 18
click at [14, 104] on div at bounding box center [12, 108] width 12 height 12
click at [140, 237] on div "Shapes" at bounding box center [140, 237] width 13 height 4
click at [15, 74] on div at bounding box center [12, 78] width 12 height 12
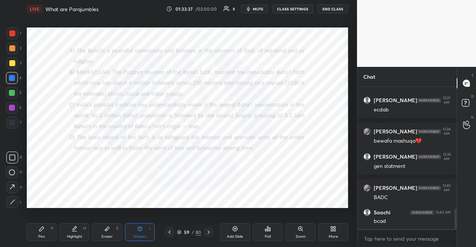
click at [131, 237] on div "Shapes L" at bounding box center [140, 233] width 30 height 18
click at [16, 172] on div at bounding box center [12, 173] width 12 height 12
click at [33, 231] on div "Pen P" at bounding box center [42, 233] width 30 height 18
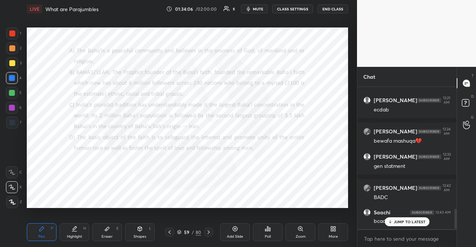
click at [13, 121] on div at bounding box center [12, 123] width 12 height 12
click at [14, 50] on div at bounding box center [12, 48] width 6 height 6
click at [137, 234] on div "Shapes L" at bounding box center [140, 233] width 30 height 18
click at [48, 228] on div "Pen P" at bounding box center [42, 233] width 30 height 18
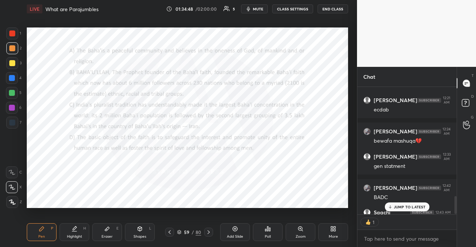
scroll to position [2, 2]
click at [14, 31] on div at bounding box center [12, 34] width 6 height 6
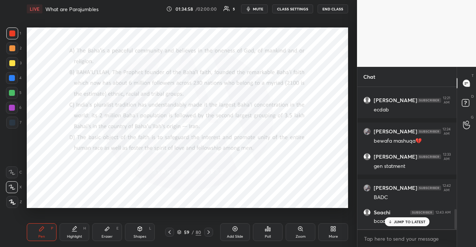
scroll to position [851, 0]
click at [13, 128] on div "1 2 3 4 5 6 7" at bounding box center [14, 80] width 16 height 104
click at [13, 124] on div at bounding box center [12, 123] width 6 height 6
click at [413, 223] on p "JUMP TO LATEST" at bounding box center [410, 222] width 32 height 4
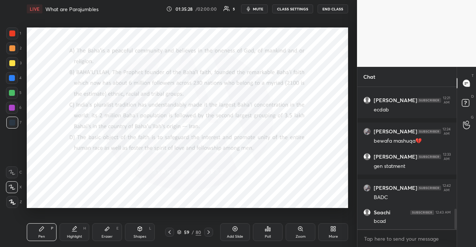
click at [179, 232] on icon at bounding box center [179, 232] width 4 height 4
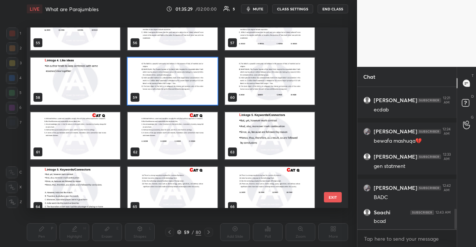
scroll to position [1024, 0]
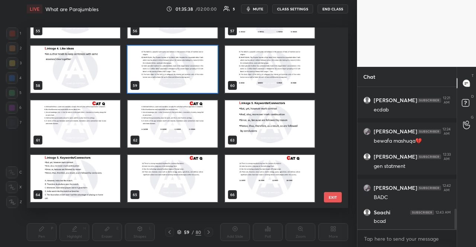
click at [272, 121] on img "grid" at bounding box center [270, 123] width 90 height 47
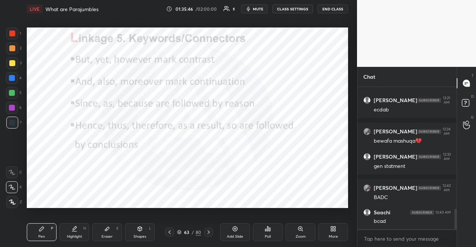
click at [11, 29] on div at bounding box center [12, 34] width 12 height 12
click at [10, 31] on div at bounding box center [12, 34] width 6 height 6
drag, startPoint x: 36, startPoint y: 227, endPoint x: 15, endPoint y: 180, distance: 52.4
click at [36, 226] on div "Pen P" at bounding box center [42, 233] width 30 height 18
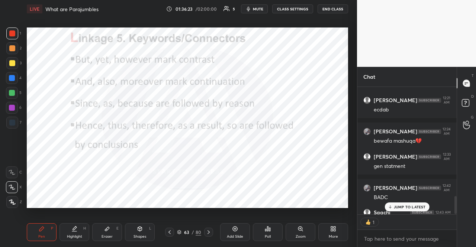
scroll to position [2, 2]
click at [12, 78] on div at bounding box center [12, 78] width 6 height 6
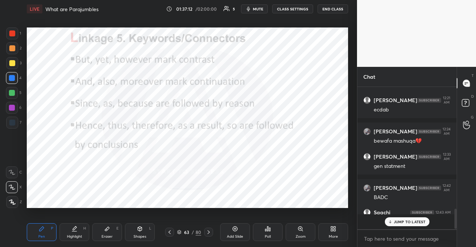
scroll to position [851, 0]
drag, startPoint x: 15, startPoint y: 93, endPoint x: 15, endPoint y: 78, distance: 14.1
click at [13, 93] on div at bounding box center [12, 93] width 12 height 12
click at [10, 109] on div at bounding box center [12, 108] width 6 height 6
click at [13, 32] on div at bounding box center [12, 34] width 6 height 6
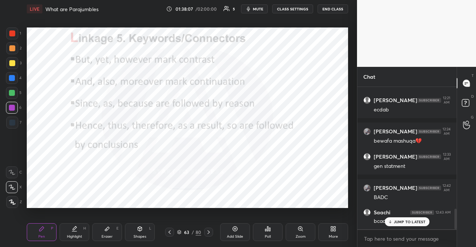
click at [13, 32] on div at bounding box center [12, 34] width 6 height 6
click at [13, 110] on div at bounding box center [12, 108] width 12 height 12
click at [12, 121] on div at bounding box center [12, 123] width 6 height 6
click at [12, 85] on div "1 2 3 4 5 6 7" at bounding box center [14, 80] width 16 height 104
click at [9, 89] on div at bounding box center [12, 93] width 12 height 12
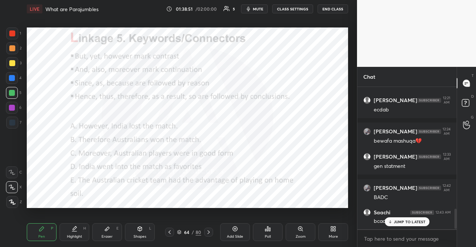
click at [14, 76] on div at bounding box center [12, 78] width 6 height 6
click at [140, 238] on div "Shapes" at bounding box center [140, 237] width 13 height 4
click at [46, 235] on div "Pen P" at bounding box center [42, 233] width 30 height 18
drag, startPoint x: 12, startPoint y: 167, endPoint x: 25, endPoint y: 158, distance: 15.5
click at [12, 168] on div at bounding box center [12, 173] width 12 height 12
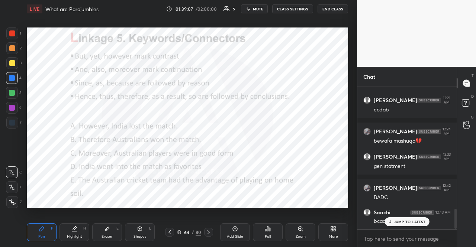
click at [12, 108] on div at bounding box center [12, 108] width 6 height 6
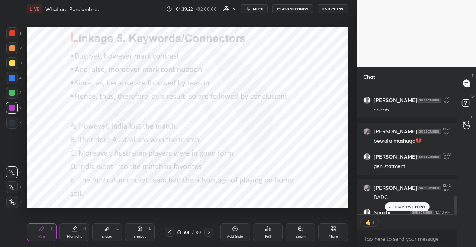
click at [12, 89] on div at bounding box center [12, 93] width 12 height 12
click at [10, 90] on div at bounding box center [12, 93] width 6 height 6
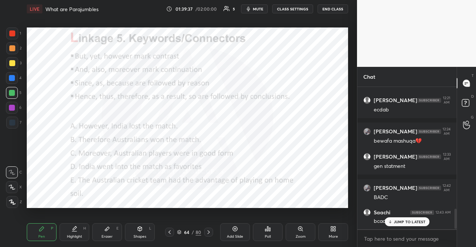
drag, startPoint x: 13, startPoint y: 48, endPoint x: 10, endPoint y: 46, distance: 4.3
click at [12, 48] on div at bounding box center [12, 48] width 6 height 6
click at [10, 46] on div at bounding box center [12, 48] width 6 height 6
click at [12, 32] on div at bounding box center [12, 34] width 6 height 6
drag, startPoint x: 13, startPoint y: 31, endPoint x: 22, endPoint y: 45, distance: 16.7
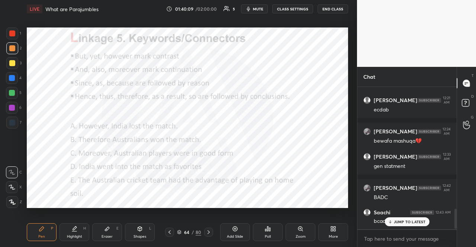
click at [13, 32] on div at bounding box center [12, 34] width 6 height 6
click at [9, 92] on div at bounding box center [12, 93] width 6 height 6
click at [10, 93] on div at bounding box center [12, 93] width 6 height 6
drag, startPoint x: 13, startPoint y: 33, endPoint x: 12, endPoint y: 29, distance: 4.0
click at [12, 32] on div at bounding box center [12, 34] width 6 height 6
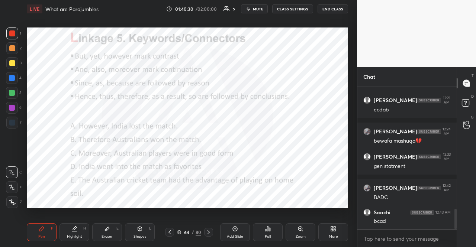
click at [14, 31] on div at bounding box center [12, 34] width 6 height 6
click at [13, 124] on div at bounding box center [12, 123] width 6 height 6
click at [13, 126] on div at bounding box center [12, 123] width 12 height 12
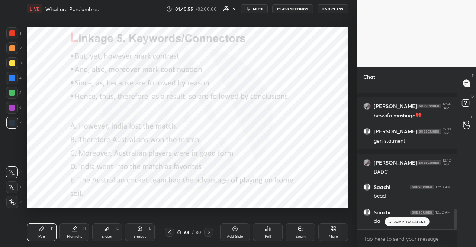
click at [9, 39] on div at bounding box center [12, 34] width 12 height 12
click at [10, 38] on div at bounding box center [12, 34] width 12 height 12
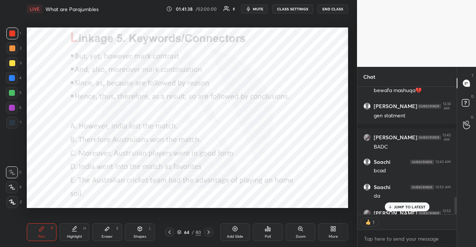
scroll to position [2, 2]
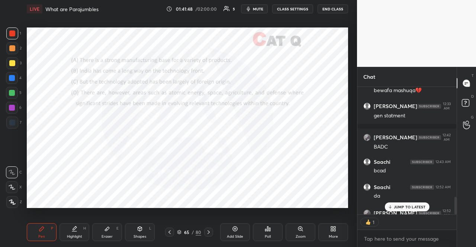
type textarea "x"
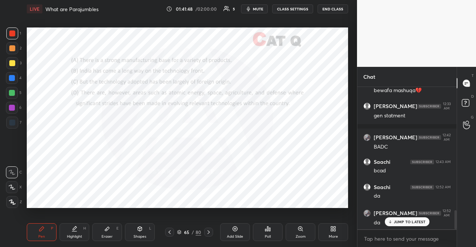
scroll to position [902, 0]
click at [269, 228] on icon at bounding box center [268, 229] width 6 height 6
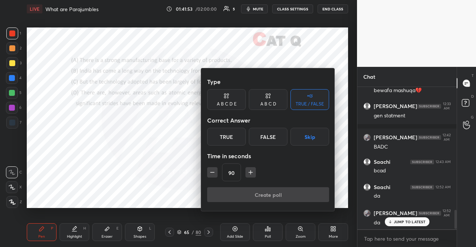
click at [310, 135] on button "Skip" at bounding box center [310, 137] width 39 height 18
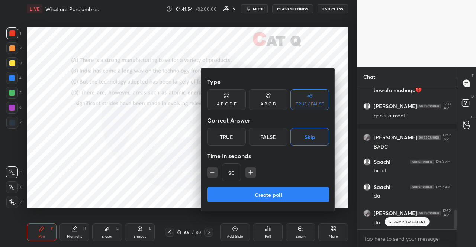
click at [253, 173] on icon "button" at bounding box center [250, 172] width 7 height 7
type input "105"
click at [271, 195] on button "Create poll" at bounding box center [268, 194] width 122 height 15
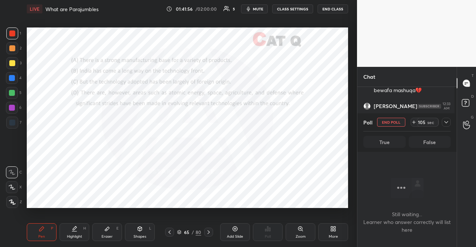
scroll to position [120, 97]
click at [262, 8] on span "mute" at bounding box center [258, 8] width 10 height 5
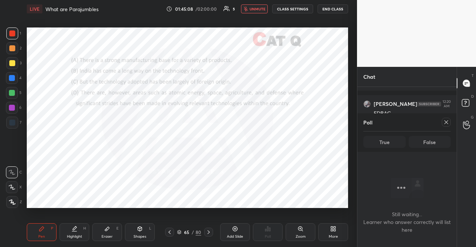
click at [252, 7] on span "unmute" at bounding box center [258, 8] width 16 height 5
click at [447, 121] on icon at bounding box center [446, 122] width 6 height 6
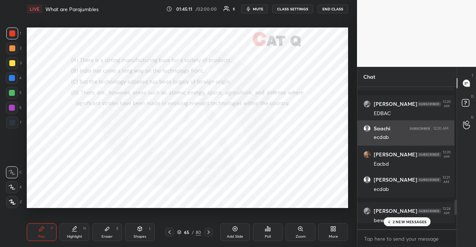
scroll to position [158, 97]
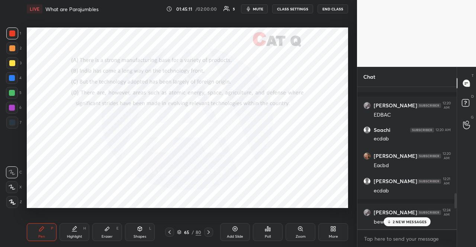
click at [417, 222] on p "2 NEW MESSAGES" at bounding box center [410, 222] width 34 height 4
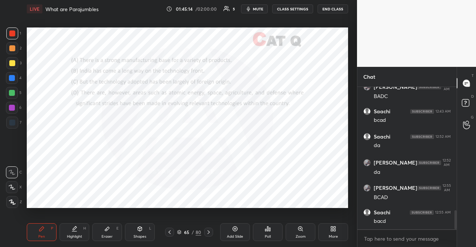
click at [10, 76] on div at bounding box center [12, 78] width 6 height 6
click at [134, 227] on div "Shapes L" at bounding box center [140, 233] width 30 height 18
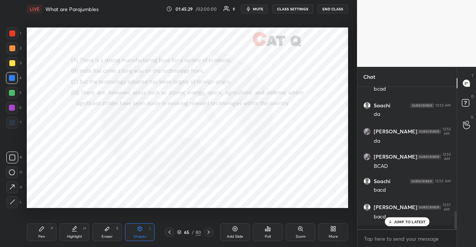
click at [38, 223] on div "Pen P Highlight H Eraser E Shapes L 65 / 80 Add Slide Poll Zoom More" at bounding box center [187, 233] width 321 height 30
click at [39, 224] on div "Pen P" at bounding box center [42, 233] width 30 height 18
click at [14, 111] on div at bounding box center [12, 108] width 12 height 12
click at [14, 109] on div at bounding box center [12, 108] width 6 height 6
click at [9, 32] on div at bounding box center [12, 34] width 6 height 6
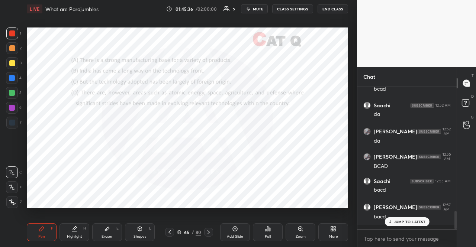
drag, startPoint x: 8, startPoint y: 32, endPoint x: 22, endPoint y: 39, distance: 16.0
click at [8, 33] on div at bounding box center [12, 34] width 12 height 12
click at [11, 105] on div at bounding box center [12, 108] width 6 height 6
click at [139, 228] on icon at bounding box center [140, 229] width 4 height 4
click at [15, 170] on div at bounding box center [12, 173] width 12 height 12
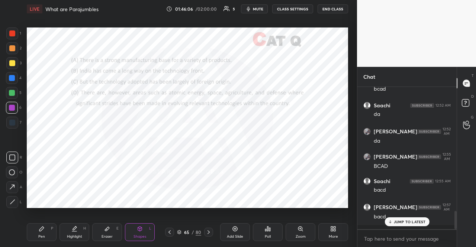
click at [13, 169] on div at bounding box center [12, 173] width 12 height 12
click at [135, 230] on div "Shapes L" at bounding box center [140, 233] width 30 height 18
click at [10, 95] on div at bounding box center [12, 93] width 6 height 6
click at [12, 94] on div at bounding box center [12, 93] width 6 height 6
click at [49, 227] on div "Pen P" at bounding box center [42, 233] width 30 height 18
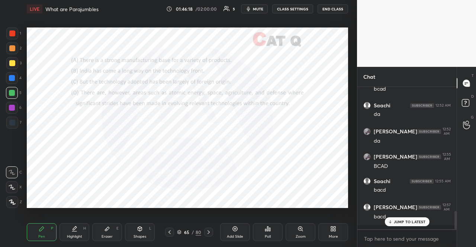
drag, startPoint x: 13, startPoint y: 103, endPoint x: 10, endPoint y: 106, distance: 4.0
click at [11, 105] on div at bounding box center [12, 108] width 12 height 12
click at [9, 106] on div at bounding box center [12, 108] width 6 height 6
click at [9, 31] on div at bounding box center [12, 34] width 12 height 12
click at [9, 30] on div at bounding box center [12, 34] width 12 height 12
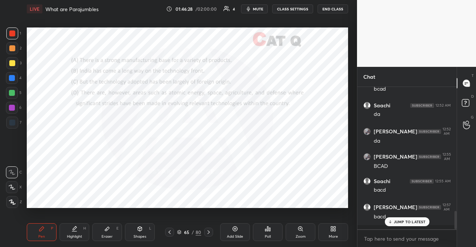
drag, startPoint x: 12, startPoint y: 59, endPoint x: 9, endPoint y: 50, distance: 9.6
click at [11, 58] on div at bounding box center [12, 63] width 12 height 12
click at [10, 49] on div at bounding box center [12, 48] width 6 height 6
click at [9, 48] on div at bounding box center [12, 48] width 6 height 6
drag, startPoint x: 10, startPoint y: 47, endPoint x: 15, endPoint y: 48, distance: 4.9
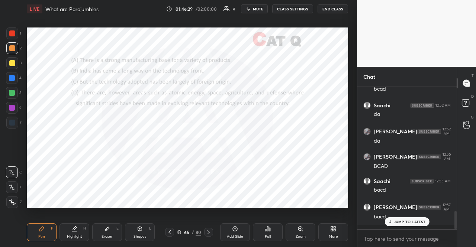
click at [11, 48] on div at bounding box center [12, 48] width 6 height 6
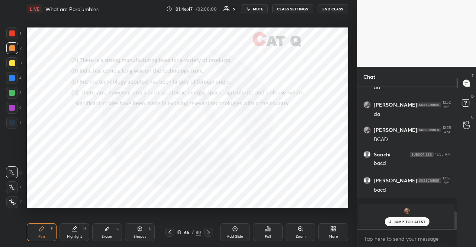
click at [392, 222] on div "JUMP TO LATEST" at bounding box center [407, 222] width 45 height 9
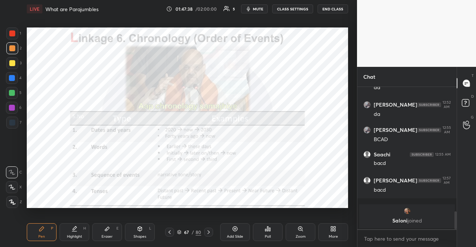
click at [12, 103] on div at bounding box center [12, 108] width 12 height 12
drag, startPoint x: 11, startPoint y: 104, endPoint x: 13, endPoint y: 100, distance: 4.3
click at [10, 104] on div at bounding box center [12, 108] width 12 height 12
click at [11, 46] on div at bounding box center [12, 48] width 6 height 6
click at [8, 46] on div at bounding box center [12, 48] width 12 height 12
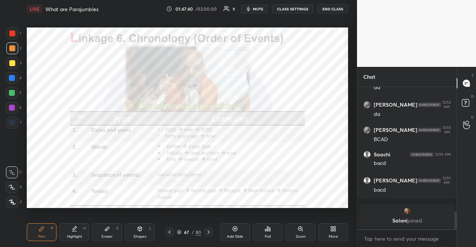
click at [14, 187] on icon at bounding box center [12, 187] width 7 height 5
drag, startPoint x: 12, startPoint y: 33, endPoint x: 25, endPoint y: 33, distance: 13.4
click at [12, 33] on div at bounding box center [12, 34] width 6 height 6
click at [12, 77] on div at bounding box center [12, 78] width 6 height 6
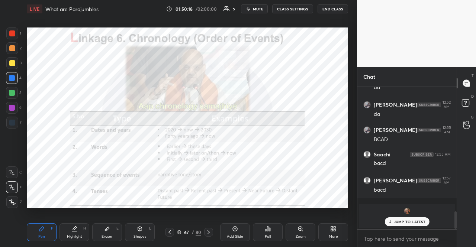
click at [48, 227] on div "Pen P" at bounding box center [42, 233] width 30 height 18
type textarea "x"
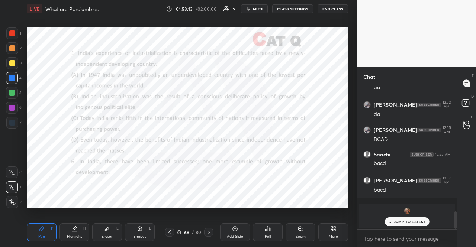
click at [275, 228] on div "Poll" at bounding box center [268, 233] width 30 height 18
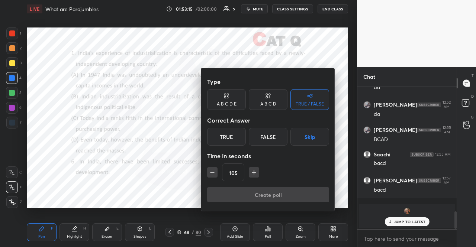
click at [257, 169] on icon "button" at bounding box center [253, 172] width 7 height 7
type input "120"
click at [307, 136] on button "Skip" at bounding box center [310, 137] width 39 height 18
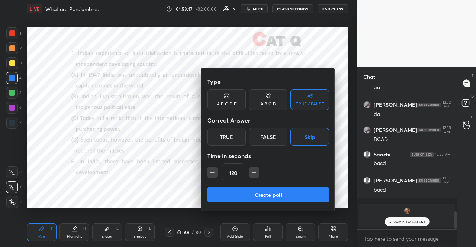
click at [288, 188] on button "Create poll" at bounding box center [268, 194] width 122 height 15
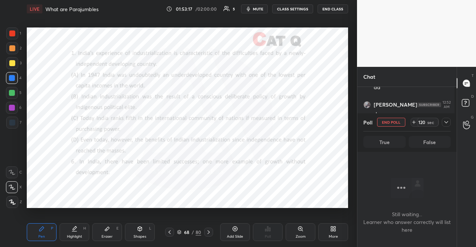
scroll to position [2, 2]
click at [263, 7] on span "mute" at bounding box center [258, 8] width 10 height 5
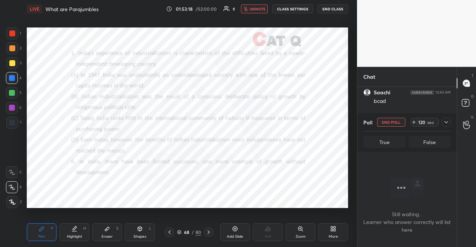
scroll to position [826, 0]
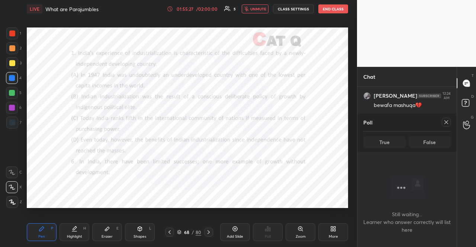
click at [447, 125] on icon at bounding box center [446, 122] width 6 height 6
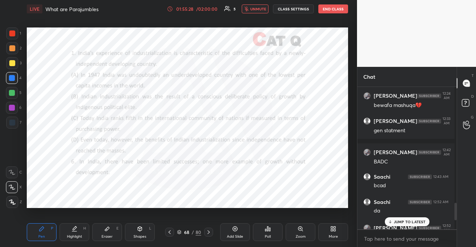
scroll to position [2, 2]
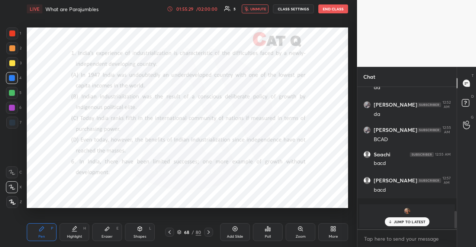
click at [423, 221] on p "JUMP TO LATEST" at bounding box center [410, 222] width 32 height 4
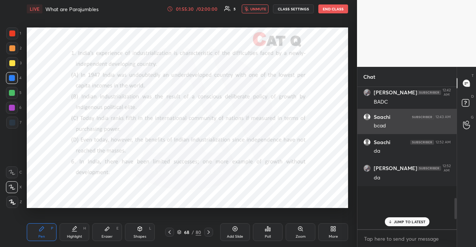
scroll to position [808, 0]
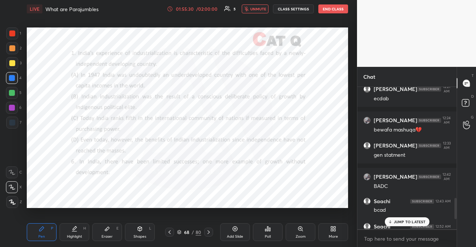
click at [410, 223] on p "JUMP TO LATEST" at bounding box center [410, 222] width 32 height 4
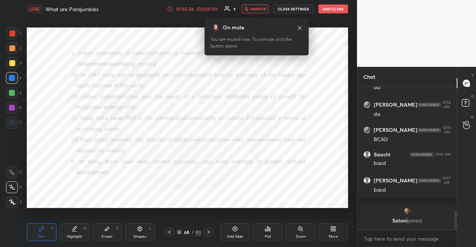
click at [257, 8] on span "unmute" at bounding box center [258, 8] width 16 height 5
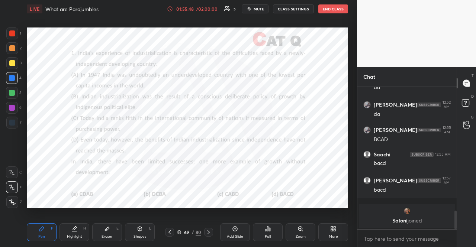
click at [15, 112] on div at bounding box center [12, 108] width 12 height 12
click at [15, 183] on div at bounding box center [12, 188] width 12 height 12
click at [139, 229] on icon at bounding box center [140, 229] width 4 height 4
click at [48, 230] on div "Pen P" at bounding box center [42, 233] width 30 height 18
click at [138, 234] on div "Shapes L" at bounding box center [140, 233] width 30 height 18
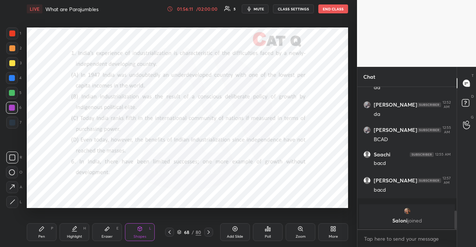
click at [37, 227] on div "Pen P" at bounding box center [42, 233] width 30 height 18
click at [9, 31] on div at bounding box center [12, 34] width 12 height 12
click at [8, 31] on div at bounding box center [12, 34] width 12 height 12
drag, startPoint x: 13, startPoint y: 121, endPoint x: 9, endPoint y: 124, distance: 5.9
click at [12, 121] on div at bounding box center [12, 123] width 6 height 6
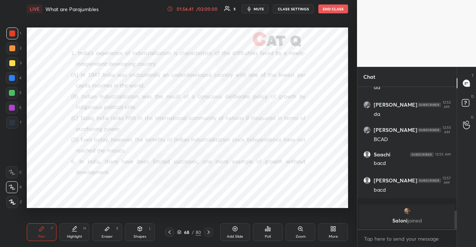
click at [8, 124] on div at bounding box center [12, 123] width 12 height 12
click at [137, 235] on div "Shapes" at bounding box center [140, 237] width 13 height 4
click at [38, 229] on div "Pen P" at bounding box center [42, 233] width 30 height 18
click at [13, 90] on div at bounding box center [12, 93] width 6 height 6
click at [13, 92] on div at bounding box center [12, 93] width 6 height 6
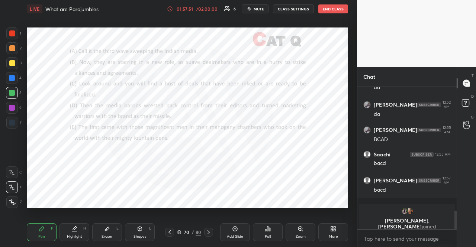
click at [269, 234] on div "Poll" at bounding box center [268, 233] width 30 height 18
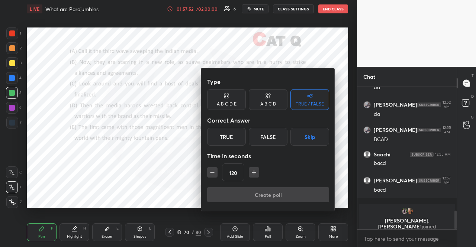
drag, startPoint x: 312, startPoint y: 137, endPoint x: 281, endPoint y: 160, distance: 38.4
click at [312, 138] on button "Skip" at bounding box center [310, 137] width 39 height 18
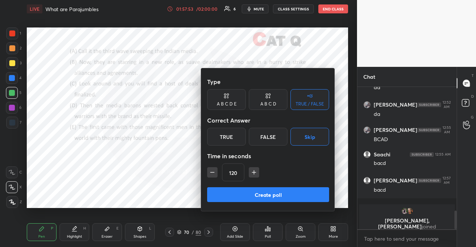
click at [268, 193] on button "Create poll" at bounding box center [268, 194] width 122 height 15
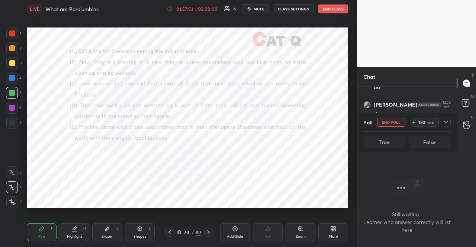
scroll to position [2, 2]
drag, startPoint x: 264, startPoint y: 9, endPoint x: 253, endPoint y: 3, distance: 12.1
click at [264, 9] on span "mute" at bounding box center [259, 8] width 10 height 5
click at [12, 106] on div at bounding box center [12, 108] width 6 height 6
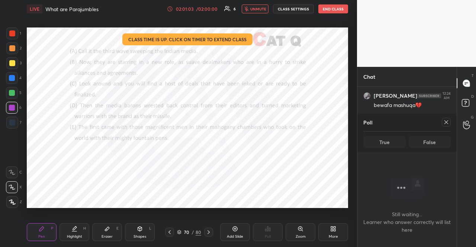
click at [261, 9] on span "unmute" at bounding box center [258, 8] width 16 height 5
click at [450, 121] on div at bounding box center [446, 122] width 9 height 9
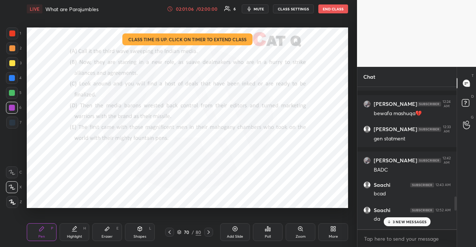
click at [426, 222] on p "3 NEW MESSAGES" at bounding box center [410, 222] width 34 height 4
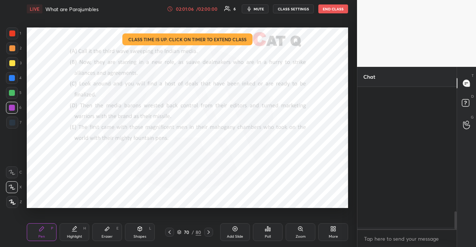
scroll to position [1007, 0]
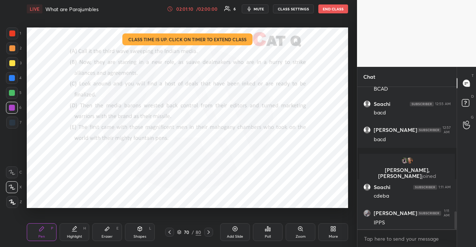
click at [214, 9] on div "/ 02:00:00" at bounding box center [206, 9] width 23 height 4
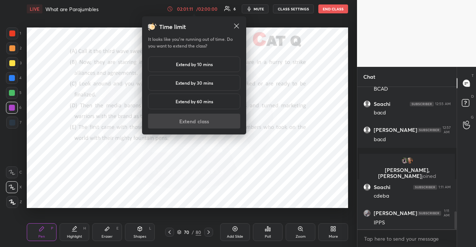
click at [202, 62] on h5 "Extend by 10 mins" at bounding box center [194, 64] width 37 height 7
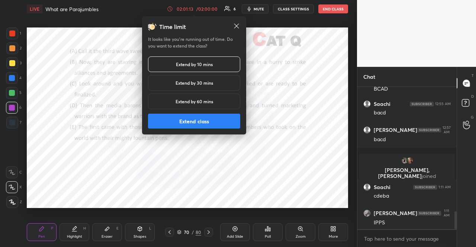
click at [185, 118] on button "Extend class" at bounding box center [194, 121] width 92 height 15
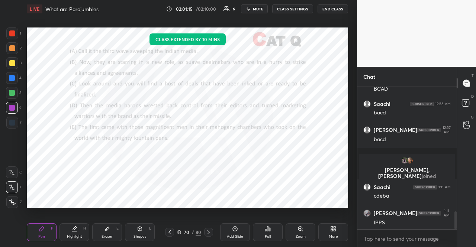
click at [10, 73] on div at bounding box center [12, 78] width 12 height 12
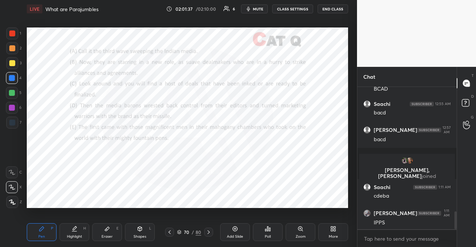
click at [138, 227] on icon at bounding box center [140, 229] width 6 height 6
click at [48, 224] on div "Pen P" at bounding box center [42, 233] width 30 height 18
drag, startPoint x: 106, startPoint y: 233, endPoint x: 103, endPoint y: 217, distance: 17.1
click at [106, 232] on div "Eraser E" at bounding box center [107, 233] width 30 height 18
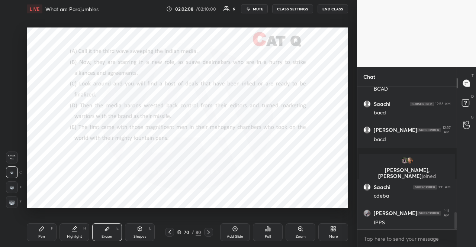
scroll to position [1032, 0]
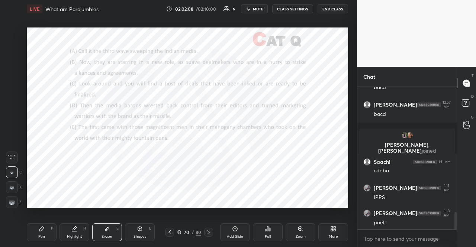
click at [49, 231] on div "Pen P" at bounding box center [42, 233] width 30 height 18
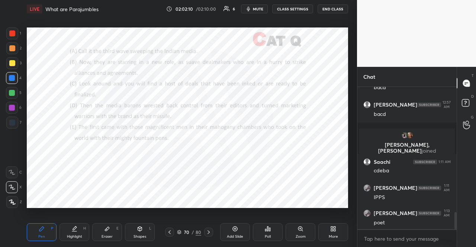
scroll to position [1057, 0]
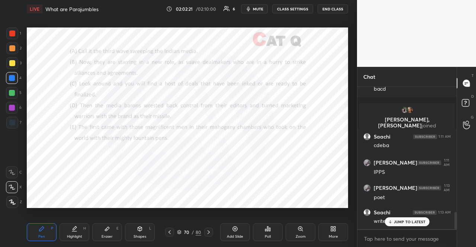
click at [13, 106] on div at bounding box center [12, 108] width 6 height 6
click at [11, 205] on div at bounding box center [12, 202] width 12 height 12
click at [135, 230] on div "Shapes L" at bounding box center [140, 233] width 30 height 18
click at [48, 229] on div "Pen P" at bounding box center [42, 233] width 30 height 18
click at [14, 89] on div at bounding box center [12, 93] width 12 height 12
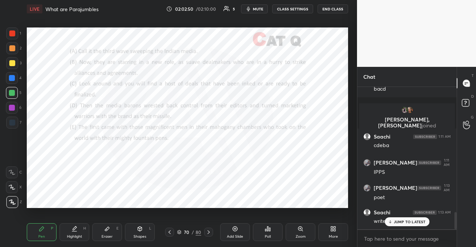
drag, startPoint x: 138, startPoint y: 231, endPoint x: 143, endPoint y: 224, distance: 8.3
click at [138, 231] on icon at bounding box center [140, 229] width 6 height 6
click at [28, 232] on div "Pen P" at bounding box center [42, 233] width 30 height 18
click at [36, 232] on div "Pen P" at bounding box center [42, 233] width 30 height 18
click at [11, 29] on div at bounding box center [12, 34] width 12 height 12
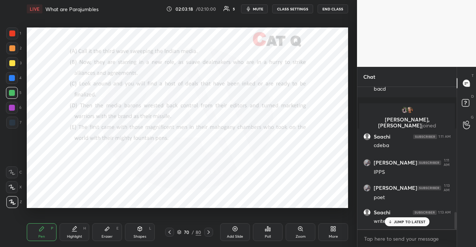
click at [9, 29] on div at bounding box center [12, 34] width 12 height 12
click at [105, 230] on icon at bounding box center [107, 229] width 6 height 6
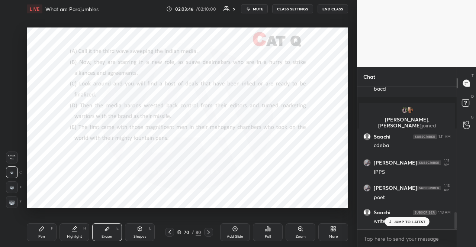
drag, startPoint x: 39, startPoint y: 235, endPoint x: 31, endPoint y: 212, distance: 24.0
click at [38, 234] on div "Pen P" at bounding box center [42, 233] width 30 height 18
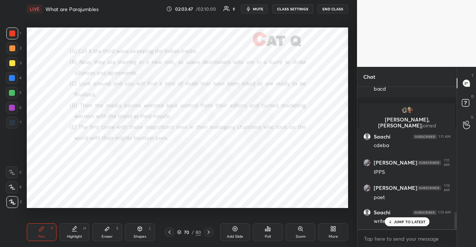
click at [12, 108] on div at bounding box center [12, 108] width 6 height 6
click at [13, 102] on div at bounding box center [12, 108] width 12 height 12
click at [9, 90] on div at bounding box center [12, 93] width 6 height 6
click at [13, 183] on div at bounding box center [12, 188] width 12 height 12
click at [12, 186] on icon at bounding box center [12, 187] width 7 height 5
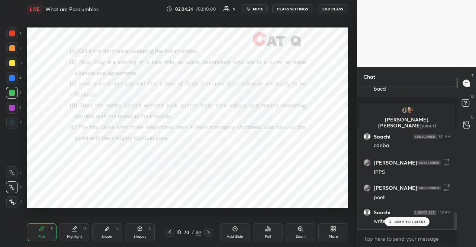
click at [14, 32] on div at bounding box center [12, 34] width 6 height 6
click at [12, 35] on div at bounding box center [12, 34] width 6 height 6
click at [15, 124] on div at bounding box center [12, 123] width 12 height 12
click at [14, 122] on div at bounding box center [12, 123] width 6 height 6
click at [180, 231] on icon at bounding box center [179, 232] width 4 height 2
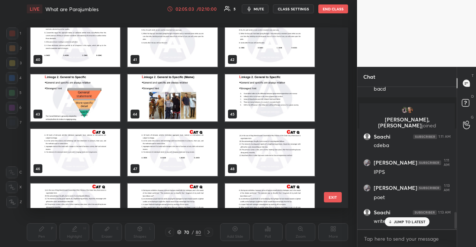
scroll to position [574, 0]
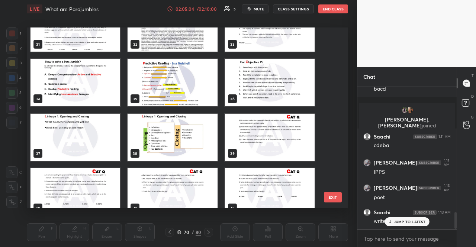
click at [68, 85] on img "grid" at bounding box center [76, 82] width 90 height 47
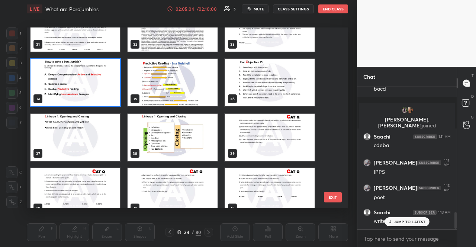
click at [68, 85] on img "grid" at bounding box center [76, 82] width 90 height 47
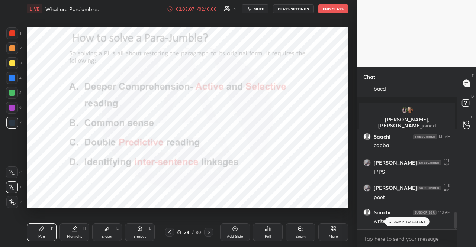
drag, startPoint x: 15, startPoint y: 91, endPoint x: 13, endPoint y: 86, distance: 5.3
click at [14, 91] on div at bounding box center [12, 93] width 6 height 6
click at [180, 230] on icon at bounding box center [179, 232] width 4 height 4
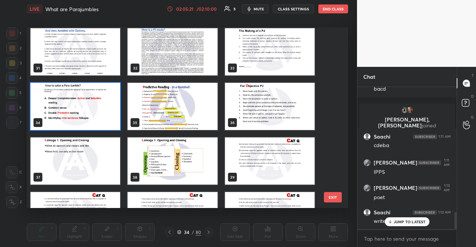
scroll to position [587, 0]
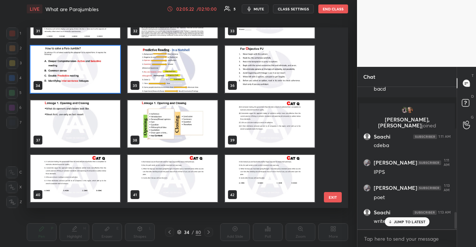
click at [153, 121] on img "grid" at bounding box center [173, 123] width 90 height 47
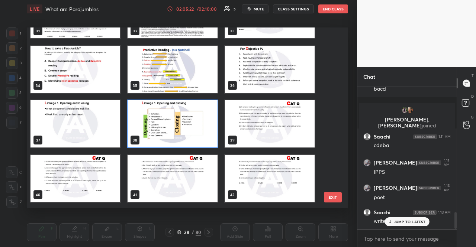
click at [153, 121] on img "grid" at bounding box center [173, 123] width 90 height 47
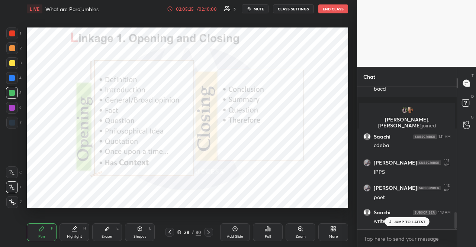
drag, startPoint x: 14, startPoint y: 29, endPoint x: 19, endPoint y: 30, distance: 4.5
click at [14, 29] on div at bounding box center [12, 34] width 12 height 12
click at [183, 231] on div "38" at bounding box center [186, 232] width 7 height 4
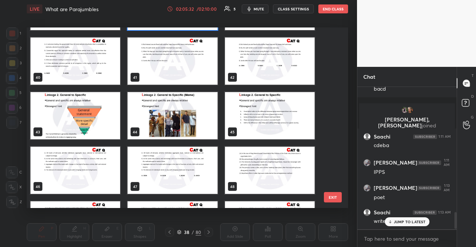
scroll to position [716, 0]
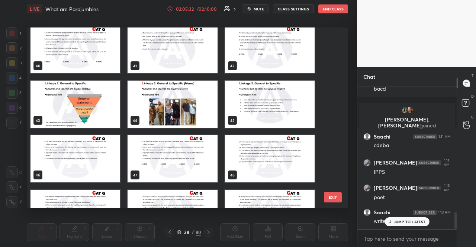
click at [109, 109] on img "grid" at bounding box center [76, 104] width 90 height 47
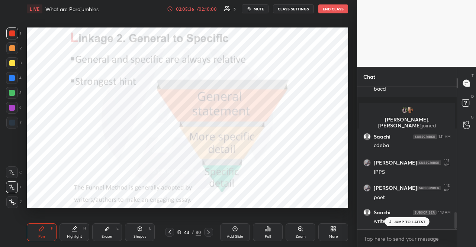
click at [181, 231] on icon at bounding box center [179, 232] width 4 height 4
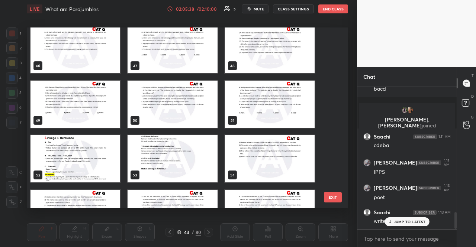
scroll to position [863, 0]
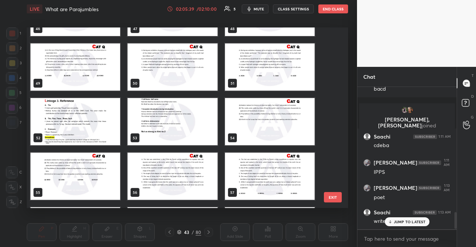
click at [100, 117] on img "grid" at bounding box center [76, 121] width 90 height 47
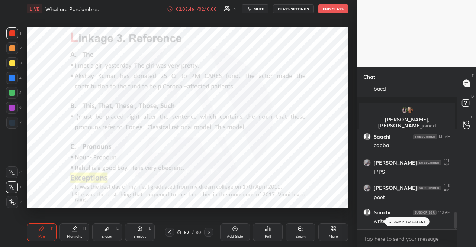
click at [183, 232] on div "52" at bounding box center [186, 232] width 7 height 4
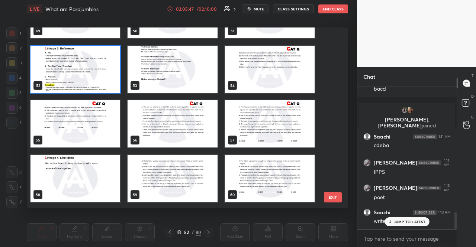
scroll to position [952, 0]
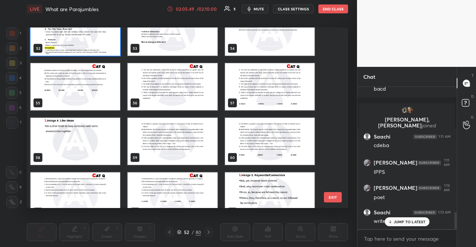
click at [98, 134] on img "grid" at bounding box center [76, 141] width 90 height 47
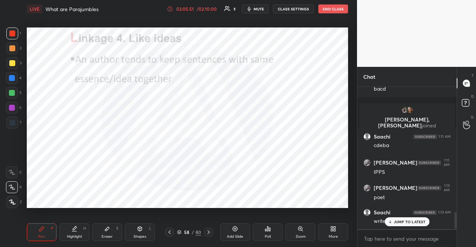
click at [182, 231] on div "58 / 80" at bounding box center [189, 232] width 24 height 7
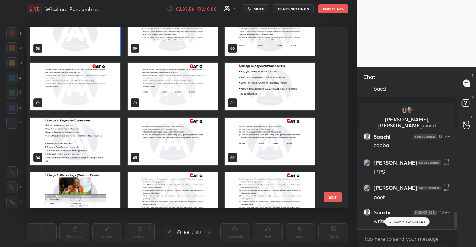
scroll to position [1099, 0]
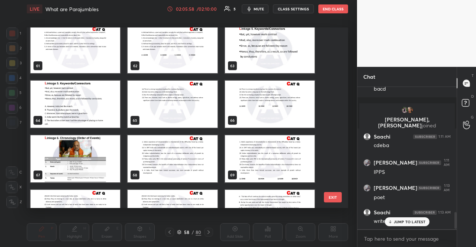
click at [93, 105] on img "grid" at bounding box center [76, 104] width 90 height 47
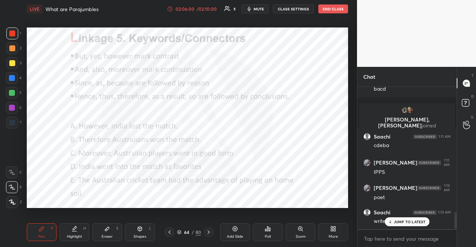
click at [172, 232] on icon at bounding box center [170, 233] width 6 height 6
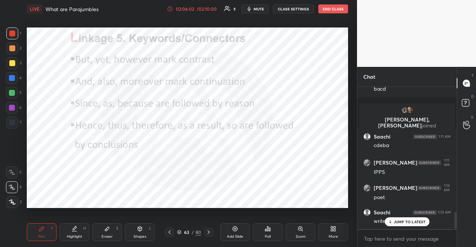
click at [180, 231] on icon at bounding box center [179, 232] width 4 height 2
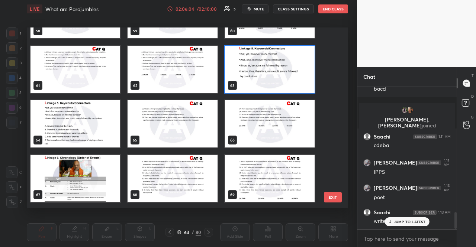
scroll to position [1116, 0]
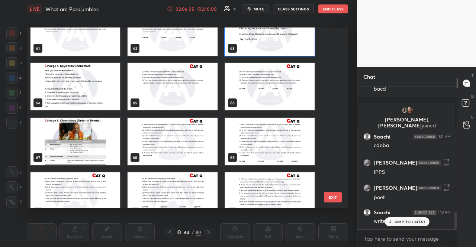
click at [84, 150] on img "grid" at bounding box center [76, 141] width 90 height 47
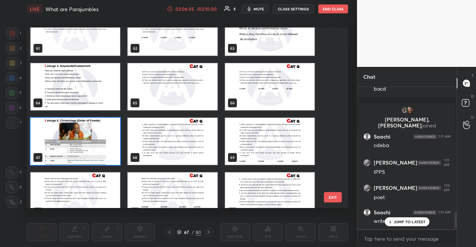
click at [84, 150] on img "grid" at bounding box center [76, 141] width 90 height 47
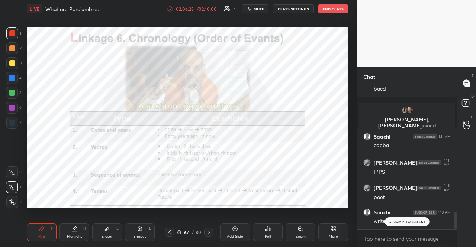
click at [422, 221] on p "JUMP TO LATEST" at bounding box center [410, 222] width 32 height 4
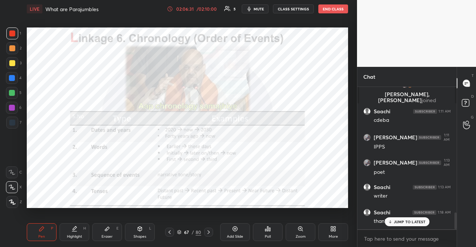
click at [412, 220] on p "JUMP TO LATEST" at bounding box center [410, 222] width 32 height 4
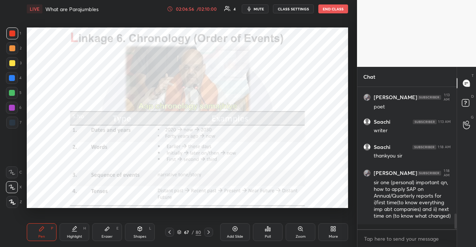
scroll to position [1173, 0]
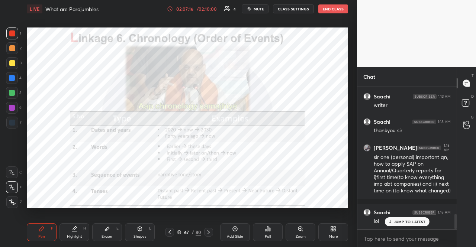
click at [13, 81] on div at bounding box center [12, 78] width 12 height 12
click at [419, 225] on div "JUMP TO LATEST" at bounding box center [407, 222] width 45 height 9
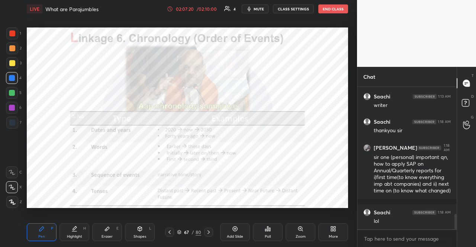
scroll to position [1199, 0]
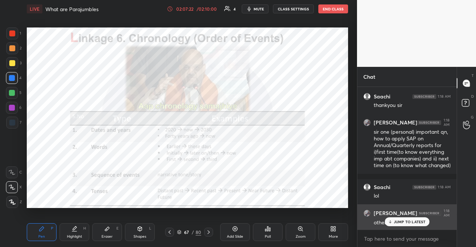
drag, startPoint x: 397, startPoint y: 223, endPoint x: 392, endPoint y: 223, distance: 4.1
click at [396, 223] on p "JUMP TO LATEST" at bounding box center [410, 222] width 32 height 4
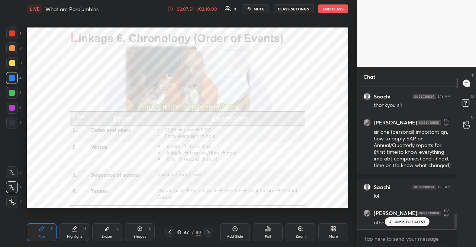
scroll to position [140, 97]
click at [420, 220] on p "JUMP TO LATEST" at bounding box center [410, 222] width 32 height 4
click at [326, 12] on button "END CLASS" at bounding box center [333, 8] width 30 height 9
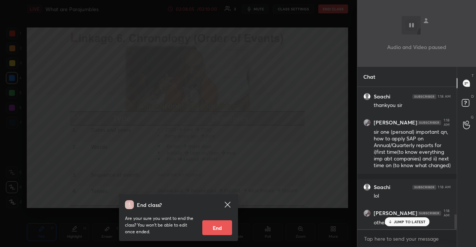
scroll to position [1224, 0]
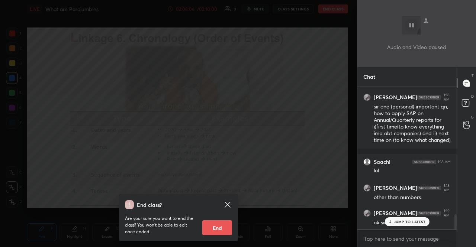
click at [211, 228] on button "End" at bounding box center [217, 228] width 30 height 15
type textarea "x"
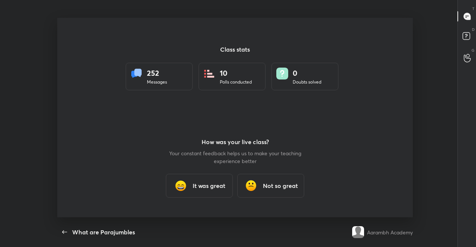
scroll to position [0, 0]
